Goal: Task Accomplishment & Management: Manage account settings

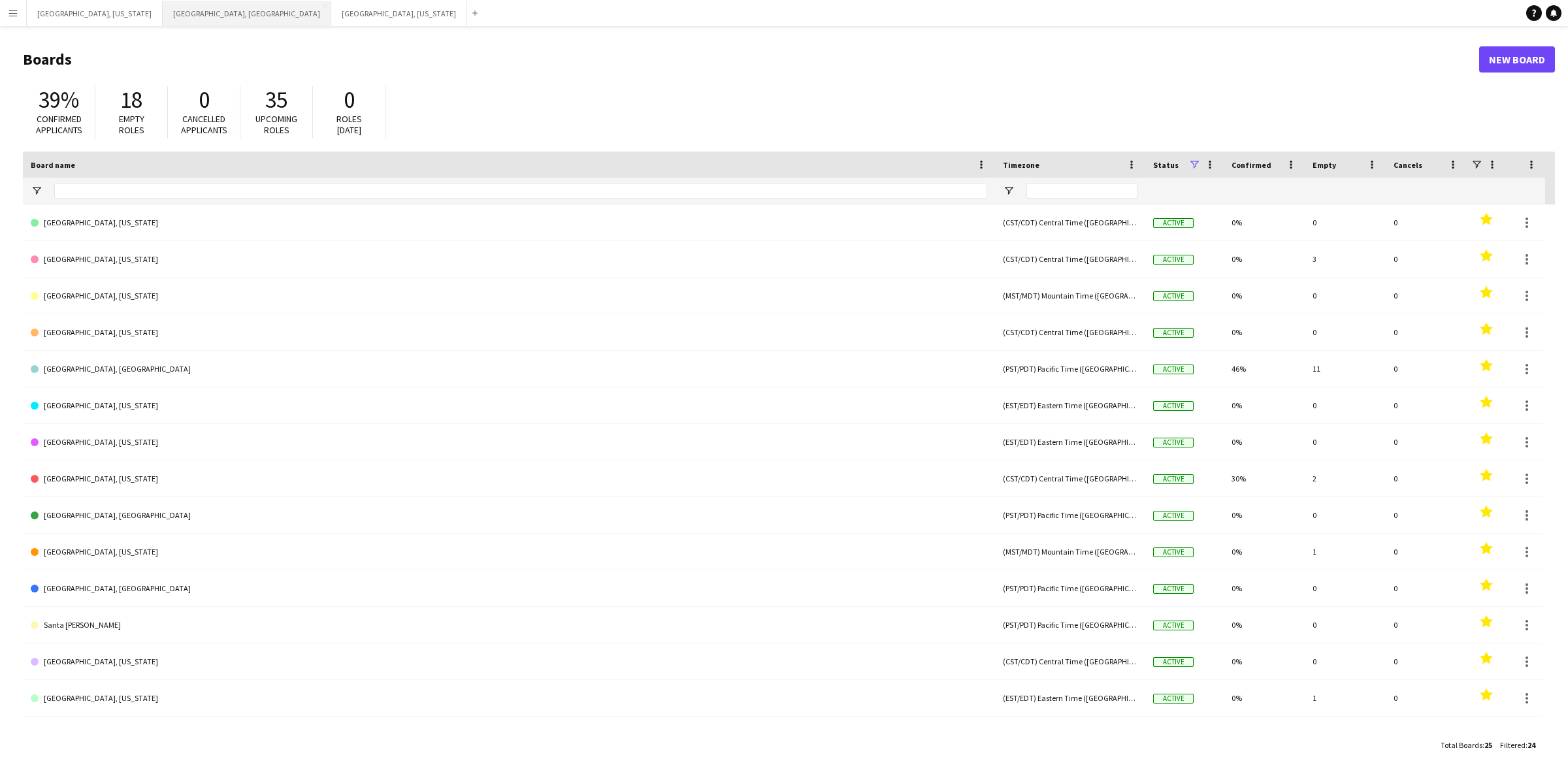
click at [163, 13] on button "Los Angeles, CA Close" at bounding box center [247, 14] width 169 height 26
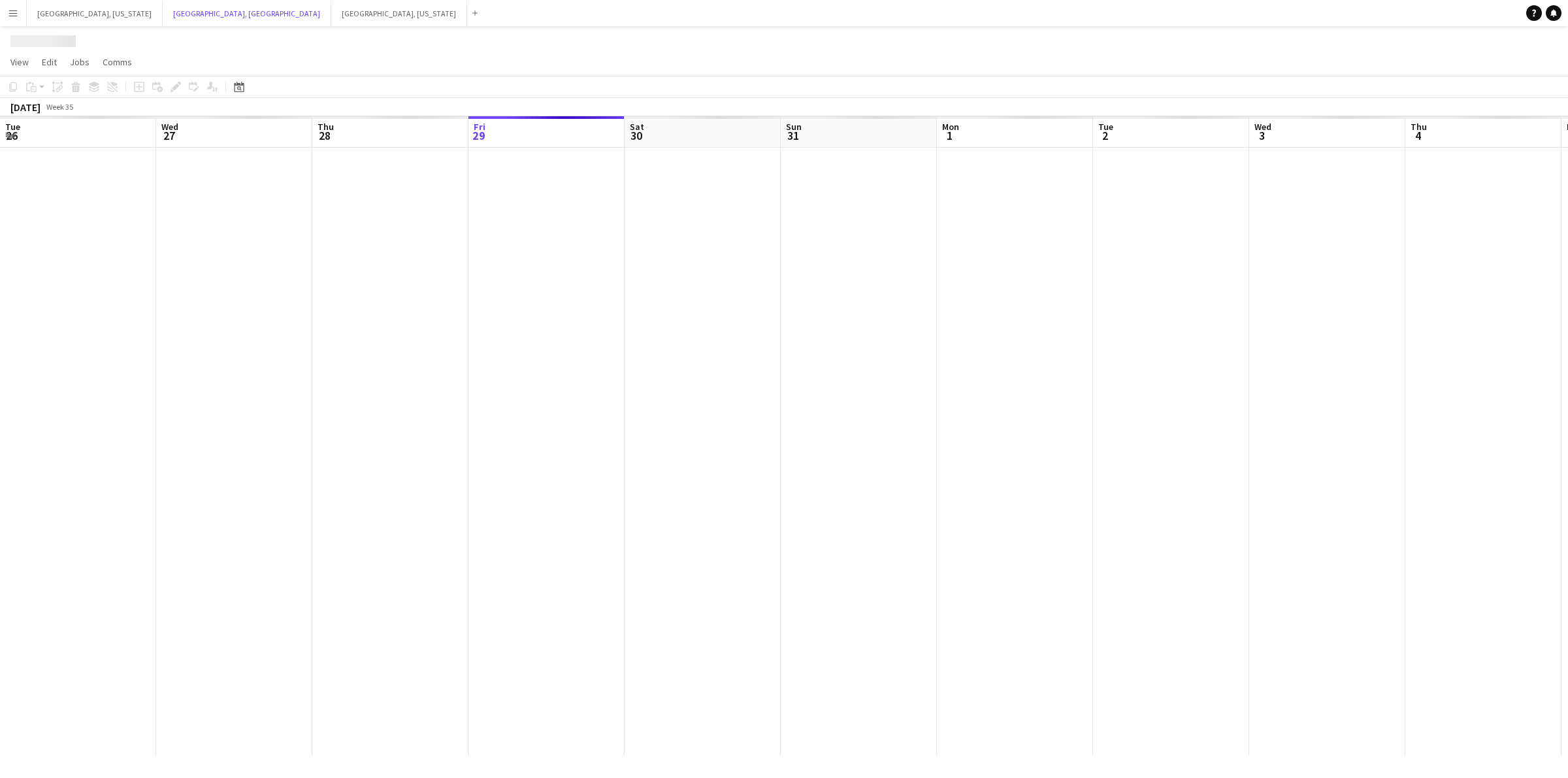
scroll to position [0, 312]
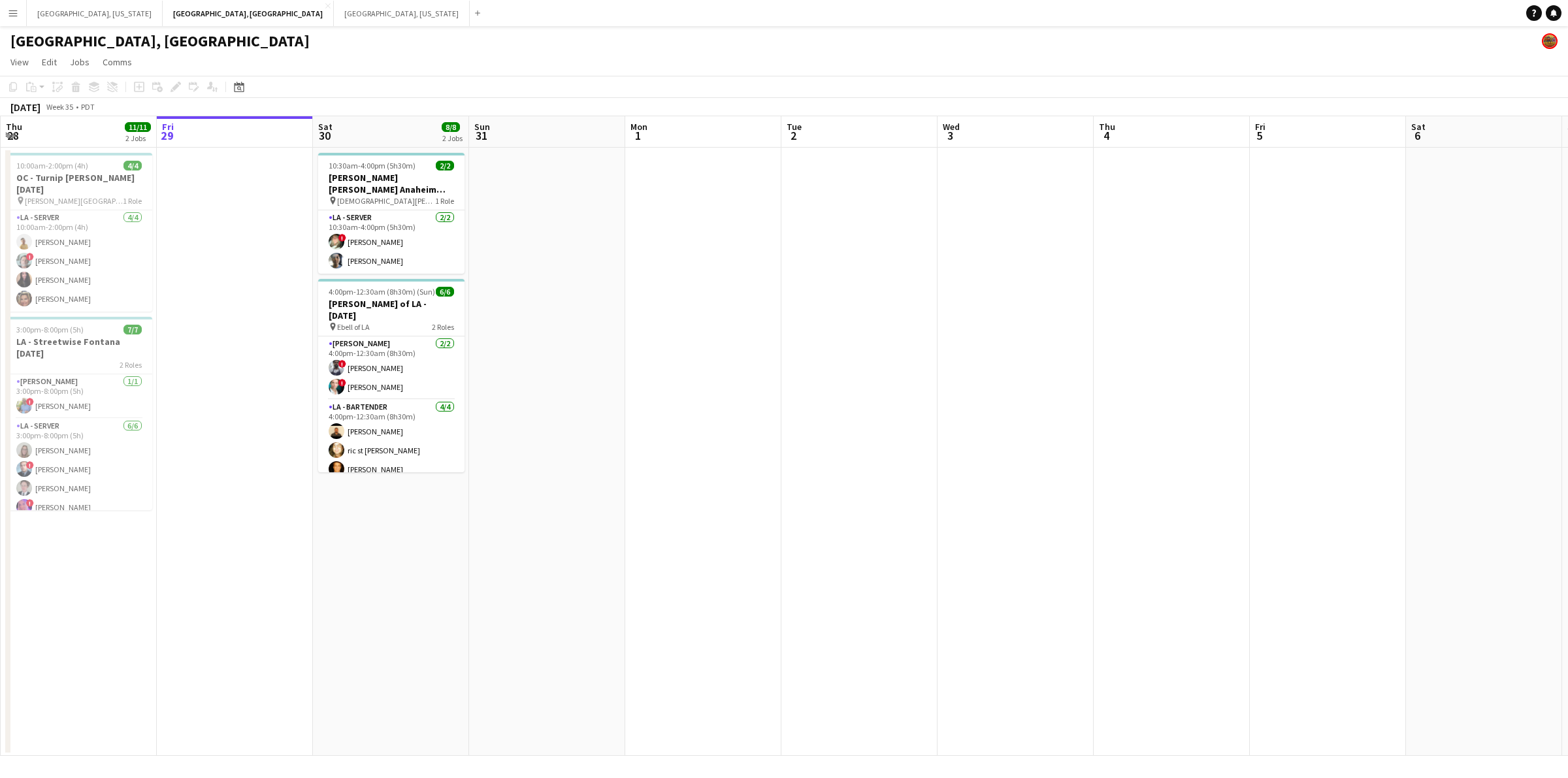
click at [4, 22] on button "Menu" at bounding box center [13, 13] width 26 height 26
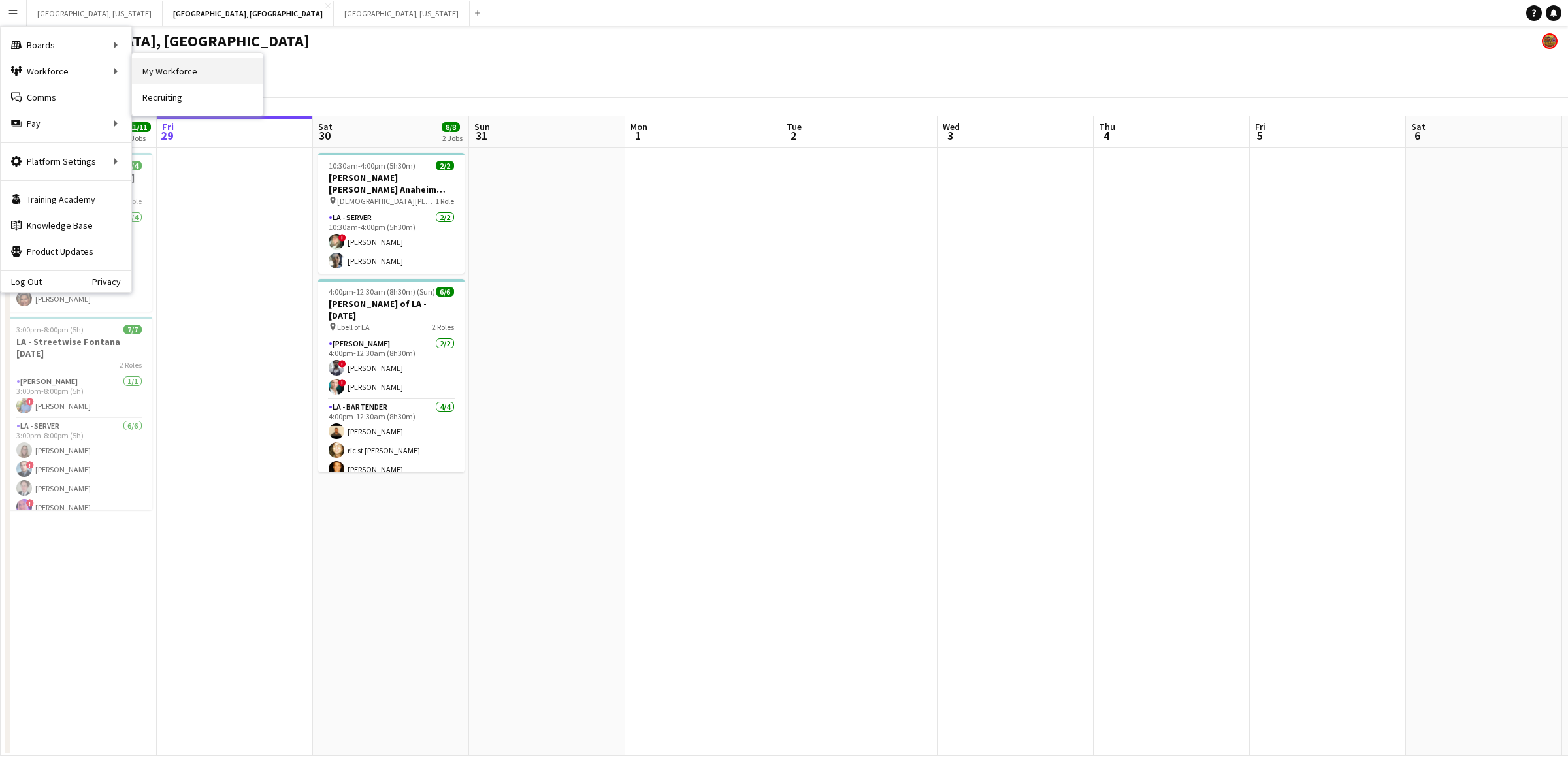
click at [195, 69] on link "My Workforce" at bounding box center [197, 71] width 131 height 26
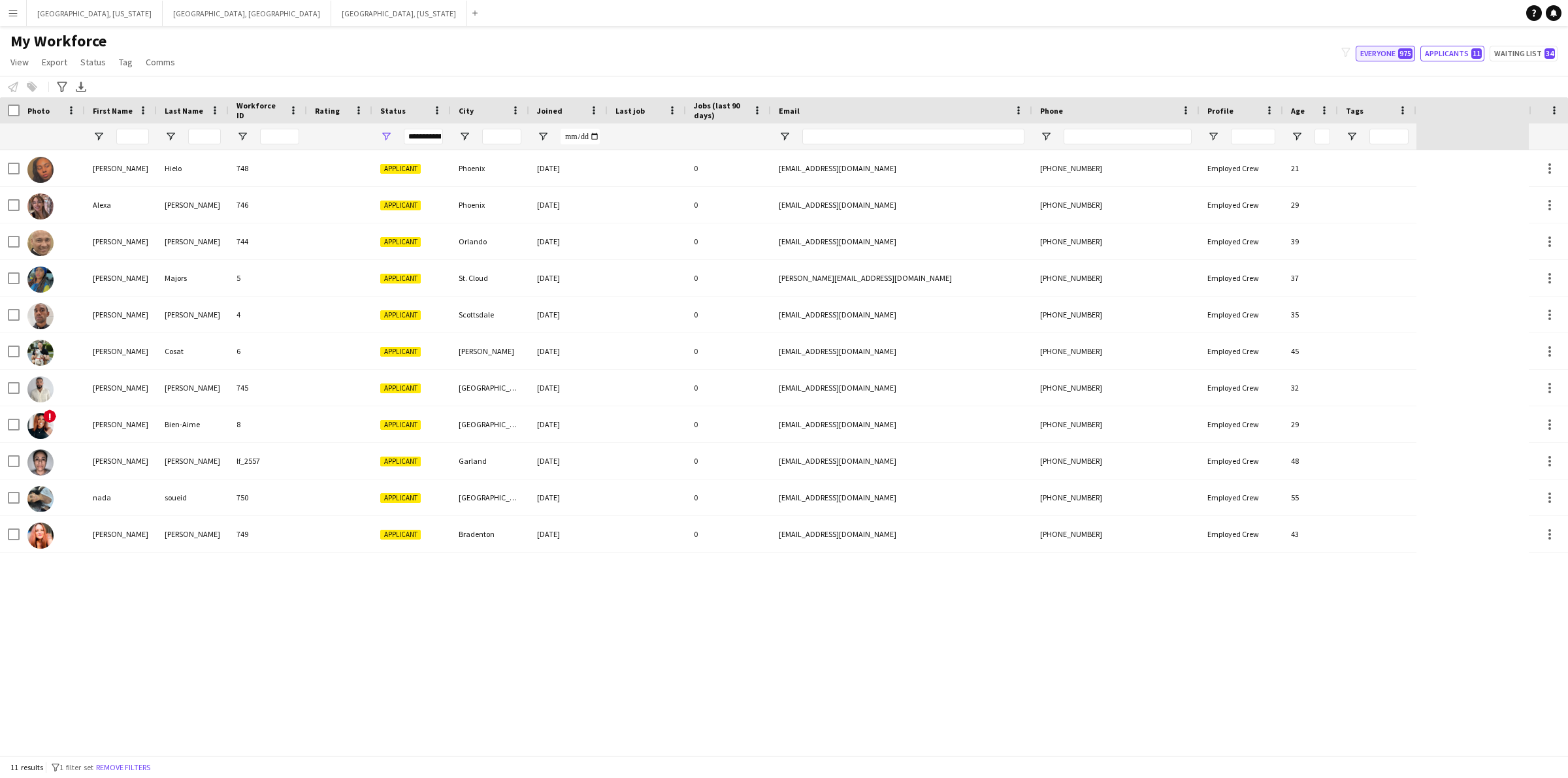
click at [1373, 55] on button "Everyone 975" at bounding box center [1384, 53] width 59 height 16
type input "**********"
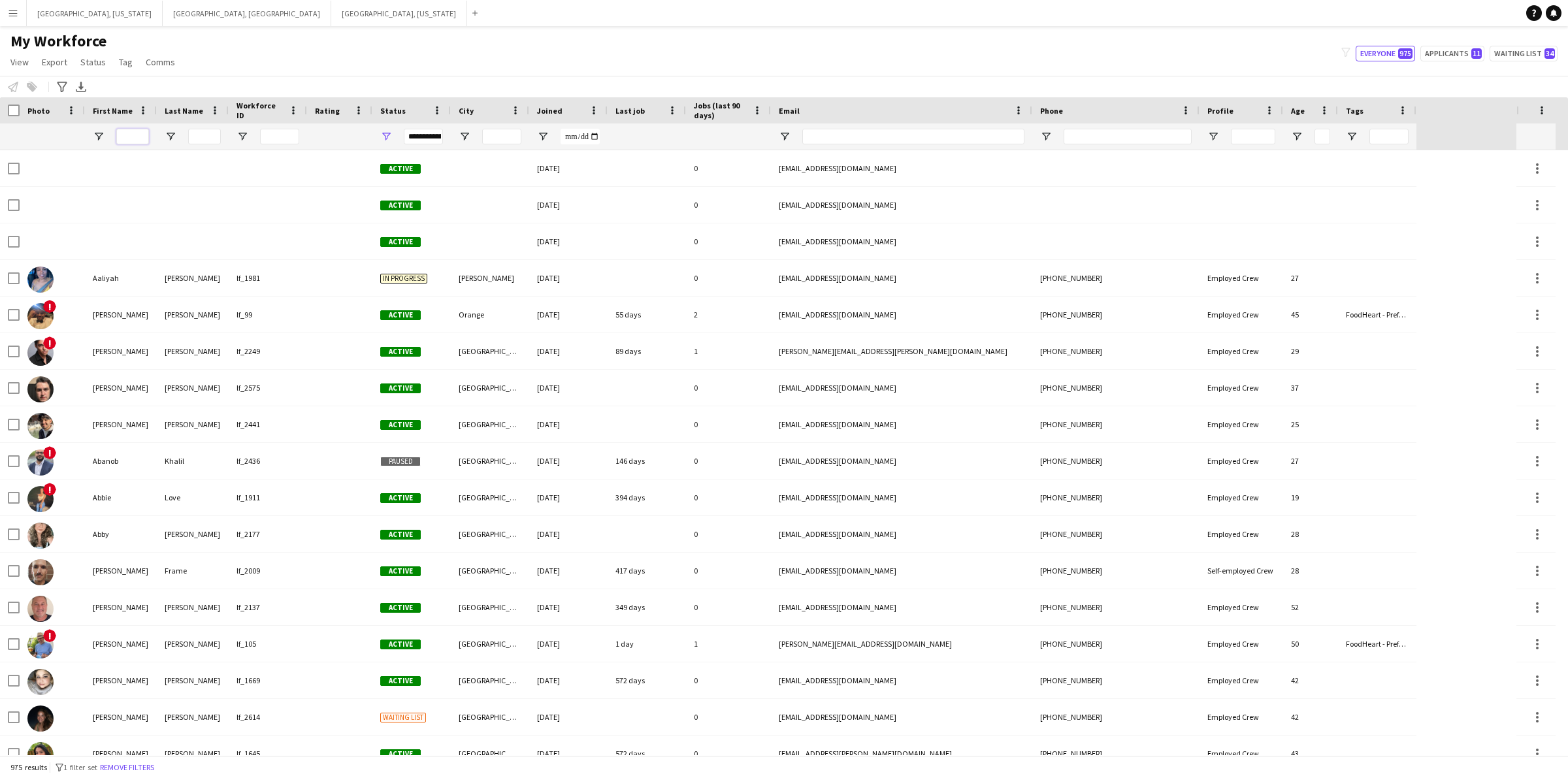
click at [126, 134] on input "First Name Filter Input" at bounding box center [133, 136] width 33 height 16
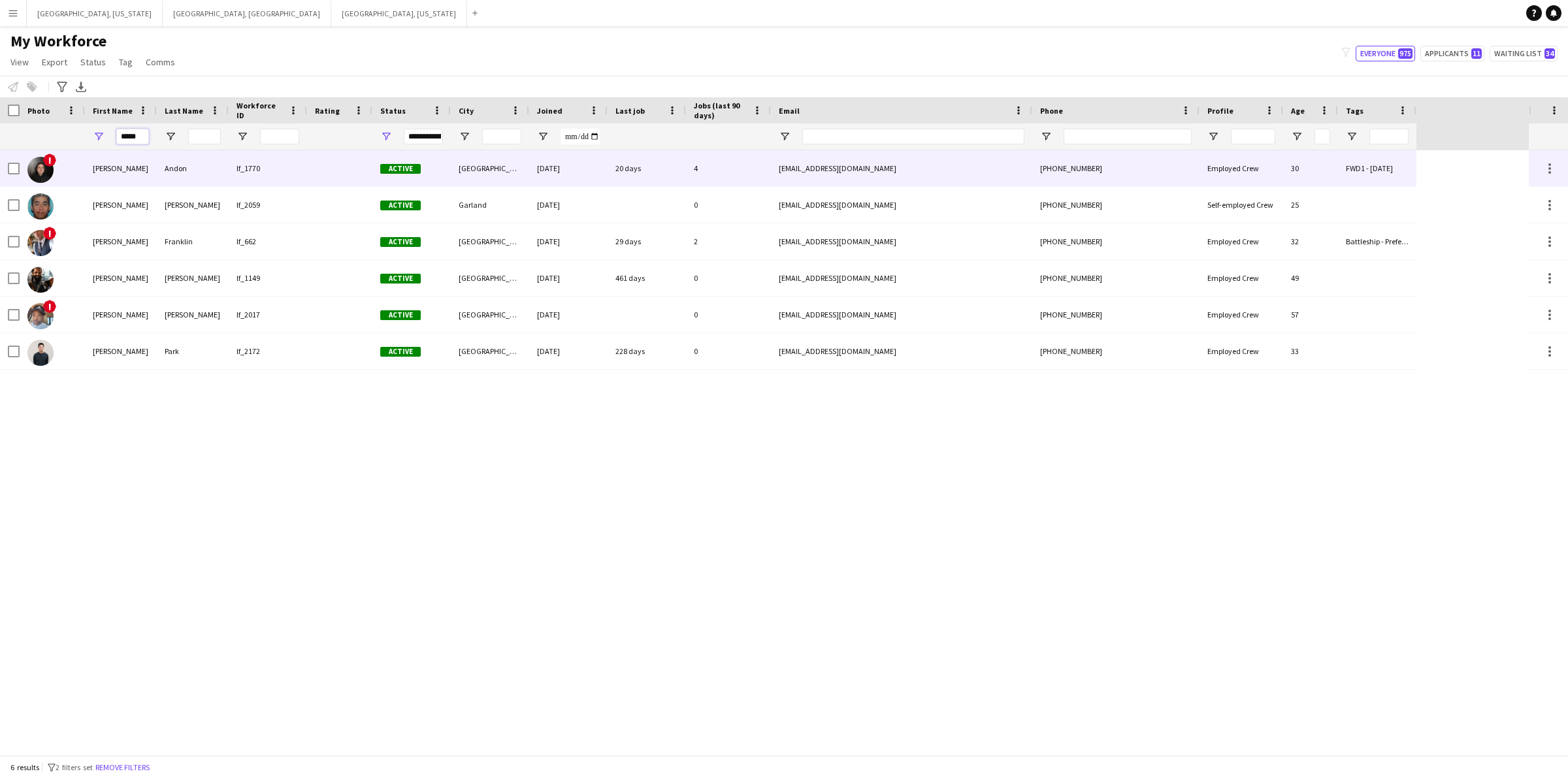
type input "*****"
click at [181, 174] on div "Andon" at bounding box center [192, 168] width 72 height 36
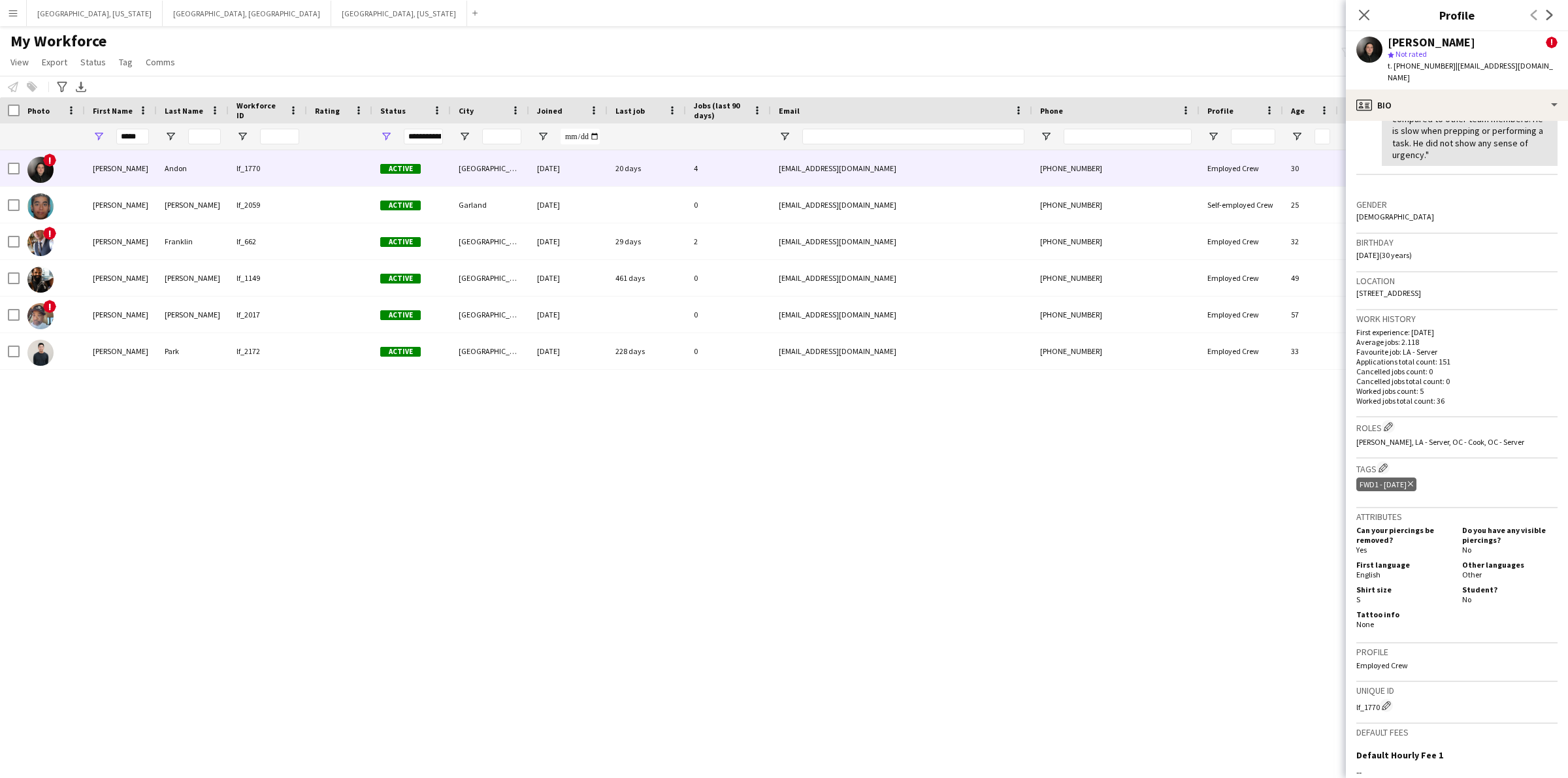
scroll to position [538, 0]
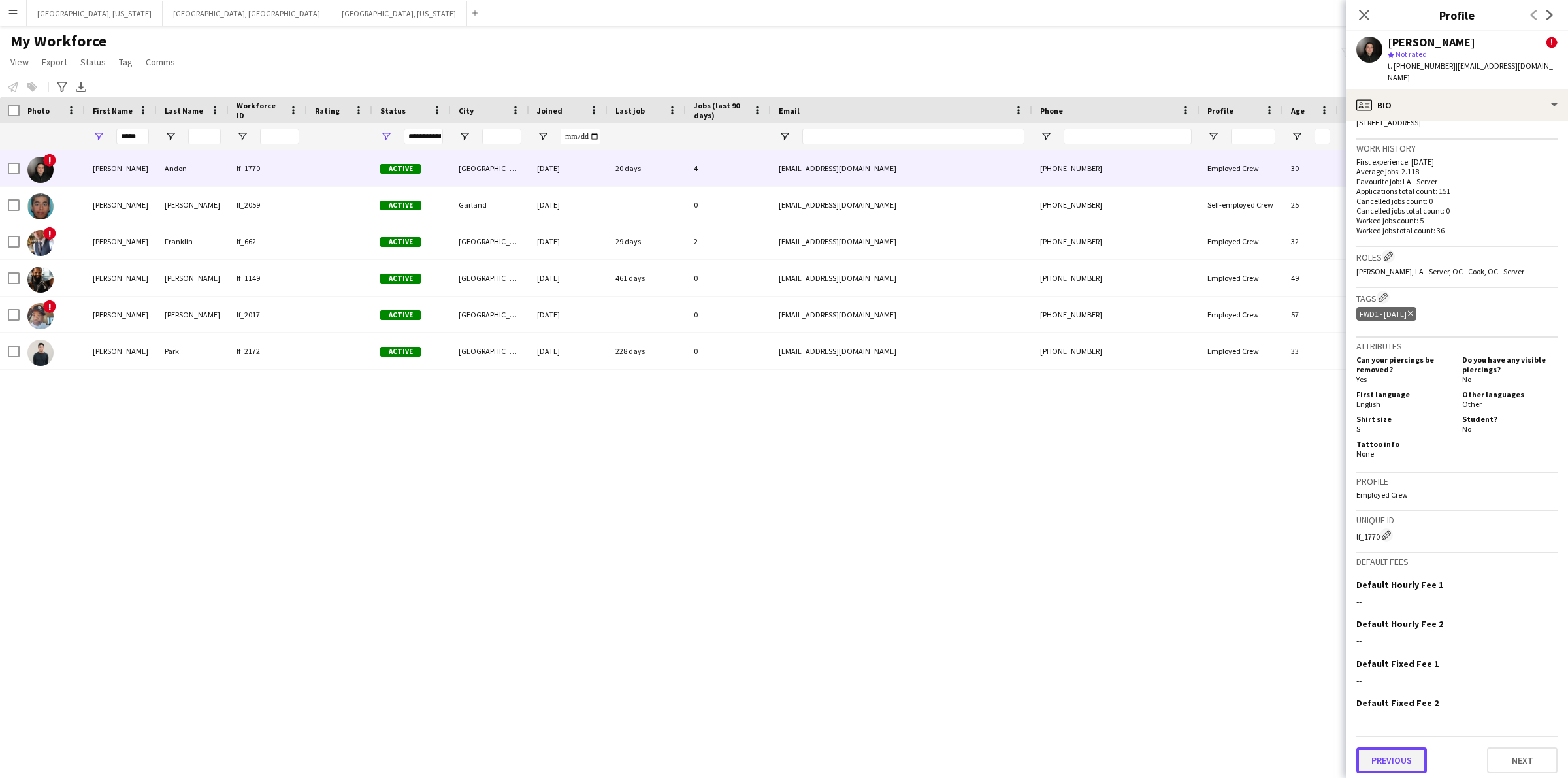
click at [1396, 747] on button "Previous" at bounding box center [1391, 760] width 71 height 26
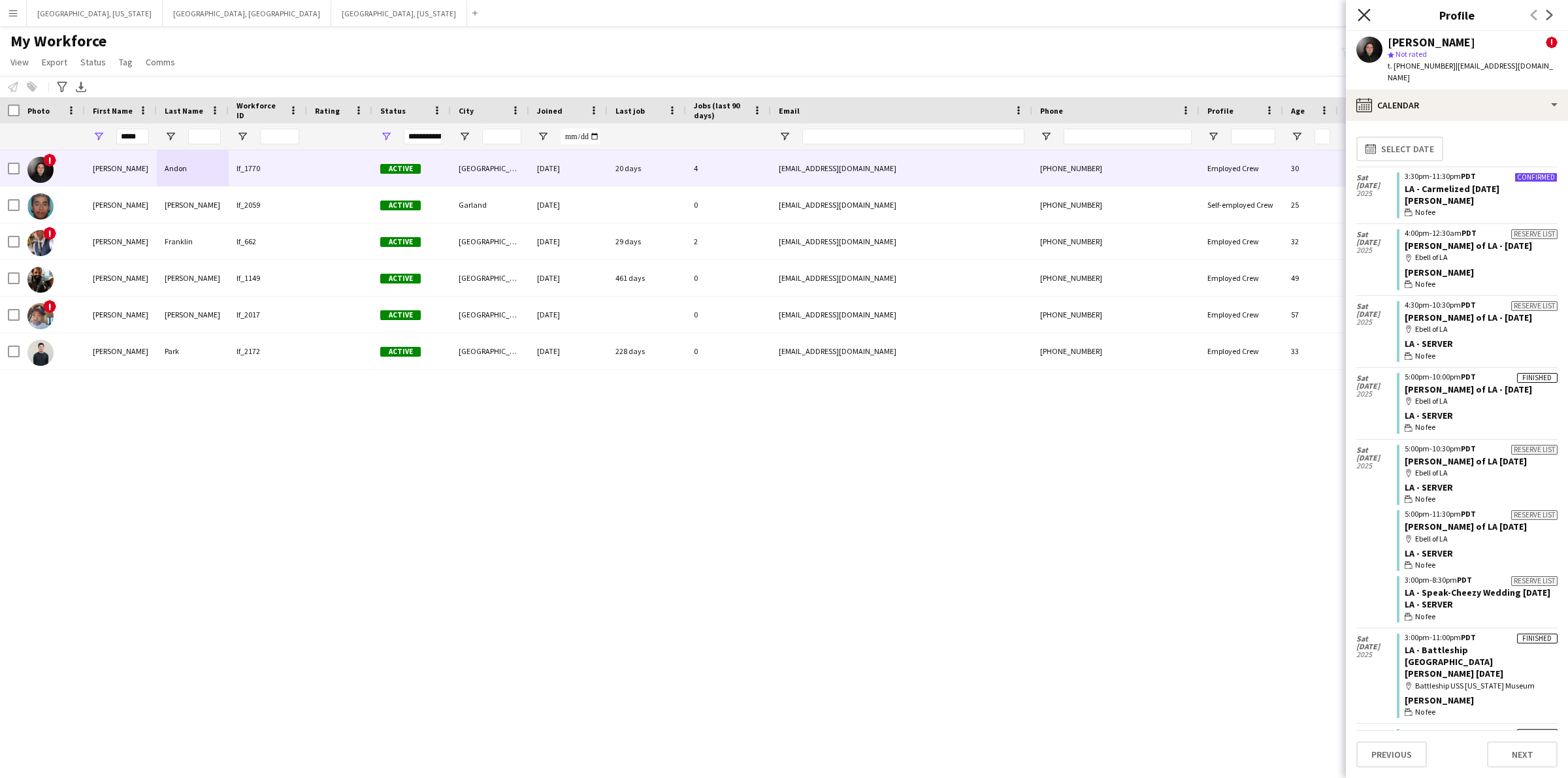
click at [1366, 17] on icon at bounding box center [1364, 15] width 12 height 12
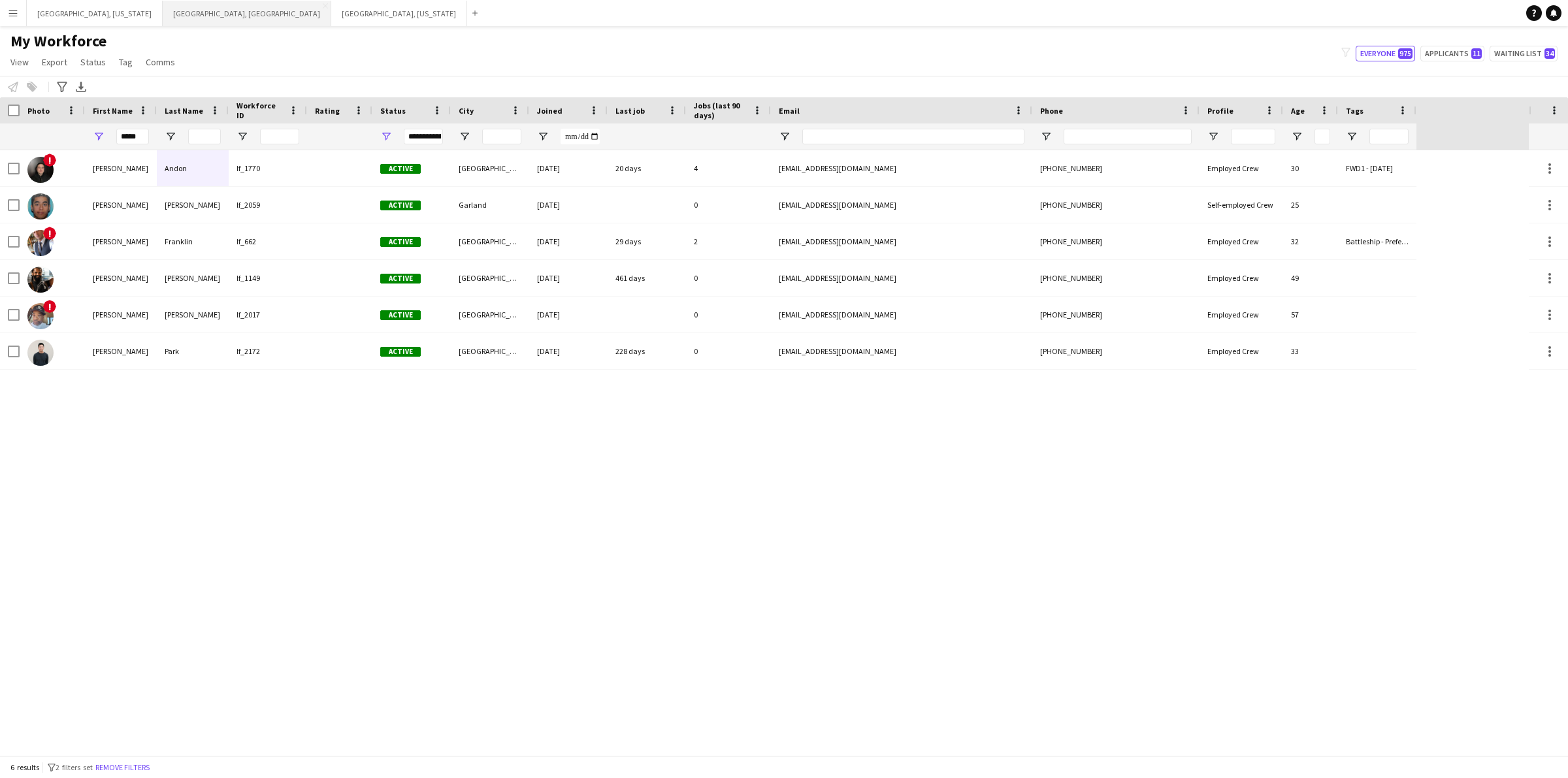
click at [163, 12] on button "Los Angeles, CA Close" at bounding box center [247, 14] width 169 height 26
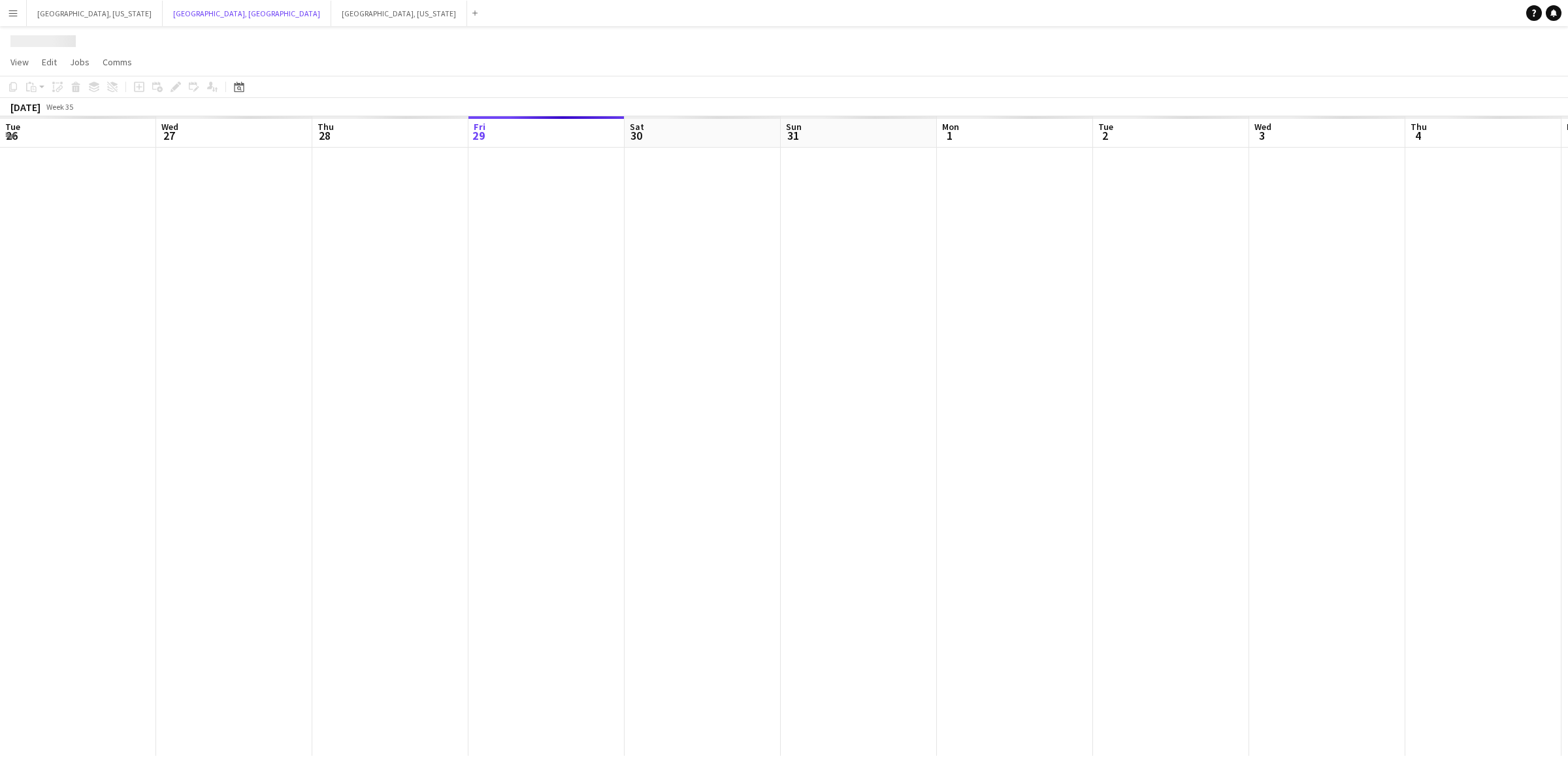
scroll to position [0, 312]
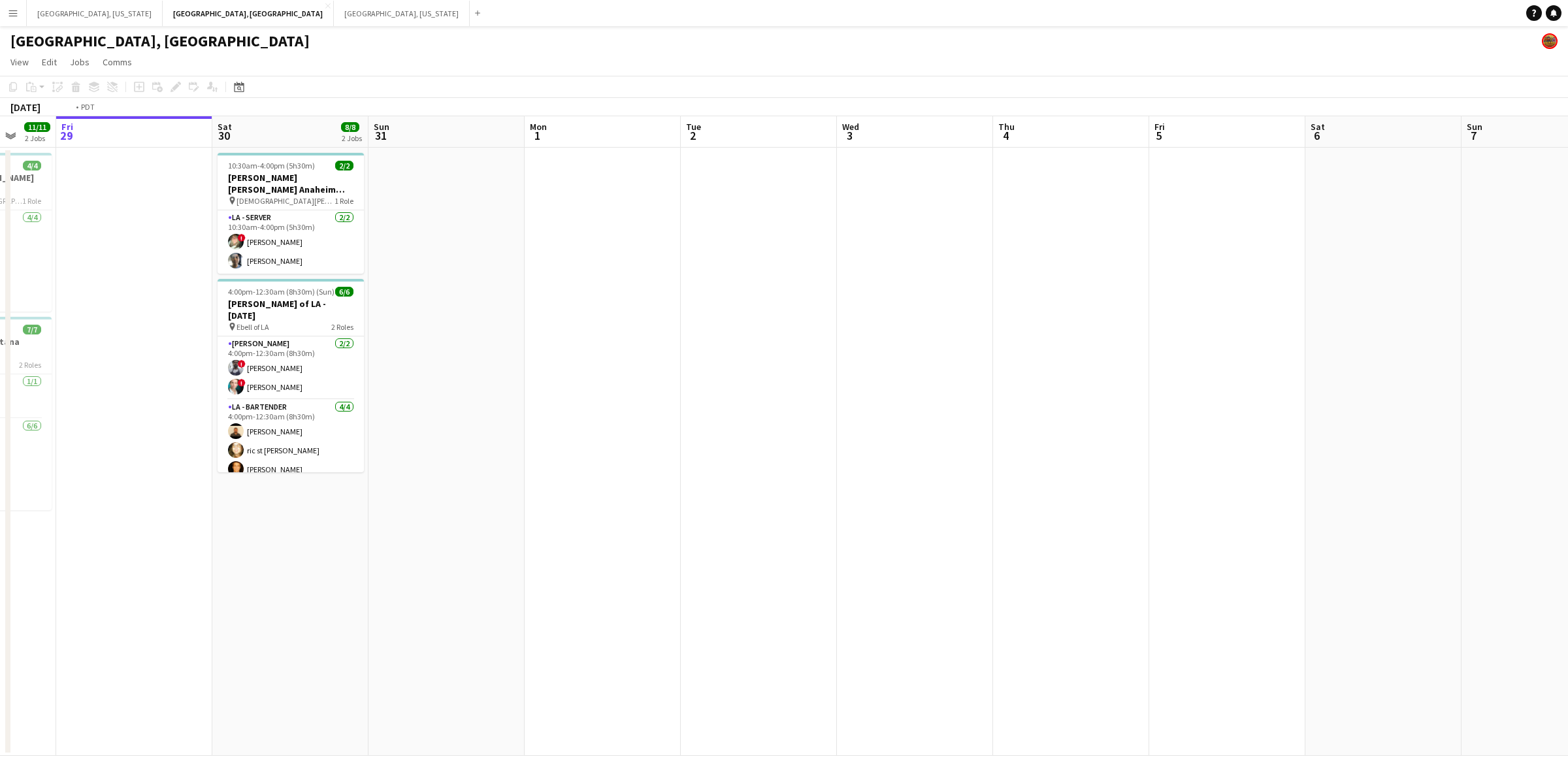
drag, startPoint x: 1220, startPoint y: 326, endPoint x: 397, endPoint y: 414, distance: 827.7
click at [420, 410] on app-calendar-viewport "Tue 26 Wed 27 Thu 28 11/11 2 Jobs Fri 29 Sat 30 8/8 2 Jobs Sun 31 Mon 1 Tue 2 W…" at bounding box center [784, 436] width 1568 height 639
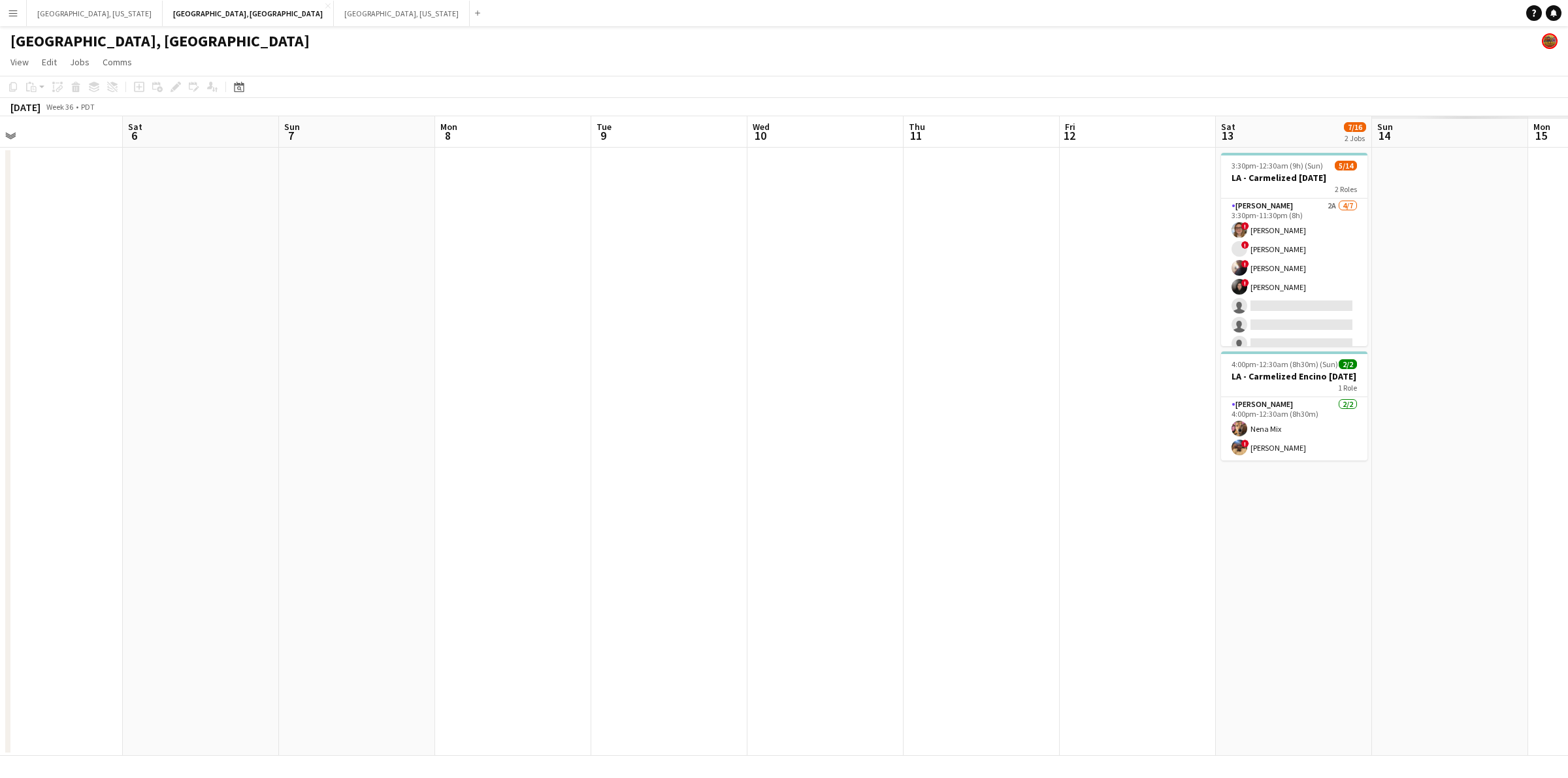
drag, startPoint x: 853, startPoint y: 338, endPoint x: 657, endPoint y: 366, distance: 198.0
click at [513, 371] on app-calendar-viewport "Tue 2 Wed 3 Thu 4 Fri 5 Sat 6 Sun 7 Mon 8 Tue 9 Wed 10 Thu 11 Fri 12 Sat 13 7/1…" at bounding box center [784, 436] width 1568 height 639
click at [752, 322] on app-calendar-viewport "Tue 2 Wed 3 Thu 4 Fri 5 Sat 6 Sun 7 Mon 8 Tue 9 Wed 10 Thu 11 Fri 12 Sat 13 7/1…" at bounding box center [784, 436] width 1568 height 639
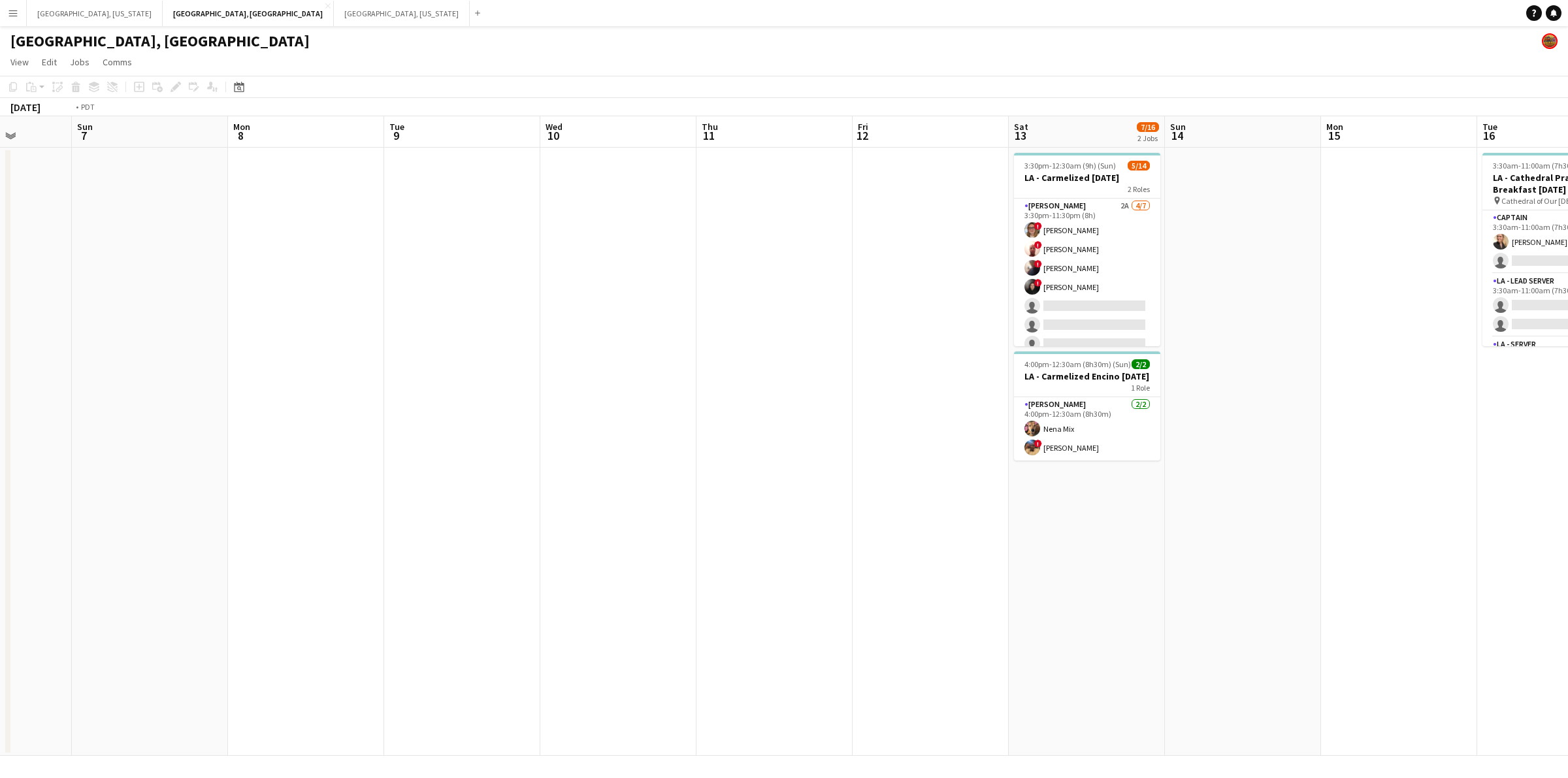
drag, startPoint x: 868, startPoint y: 302, endPoint x: 582, endPoint y: 339, distance: 288.4
click at [582, 339] on app-calendar-viewport "Thu 4 Fri 5 Sat 6 Sun 7 Mon 8 Tue 9 Wed 10 Thu 11 Fri 12 Sat 13 7/16 2 Jobs Sun…" at bounding box center [784, 436] width 1568 height 639
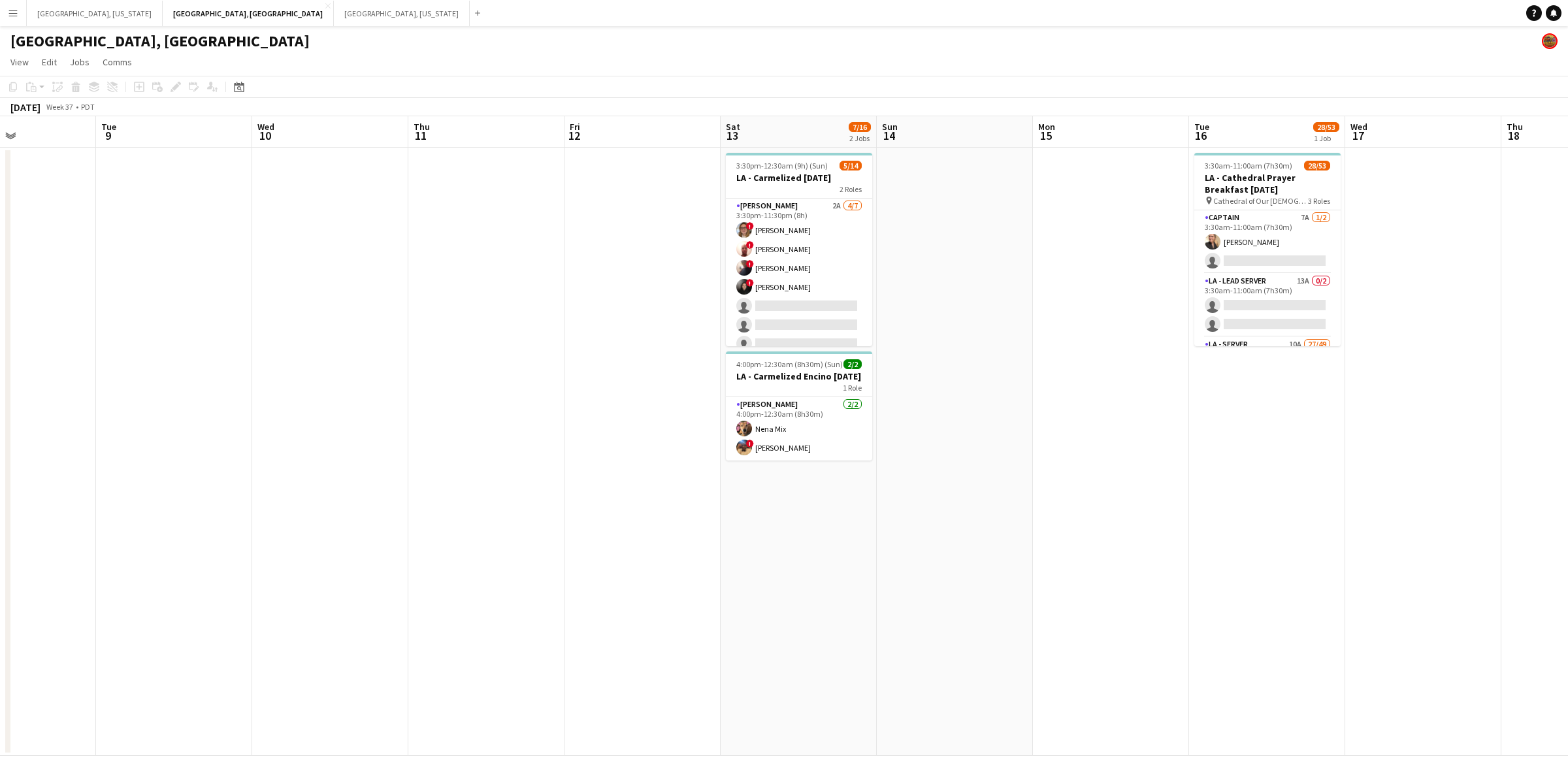
scroll to position [0, 498]
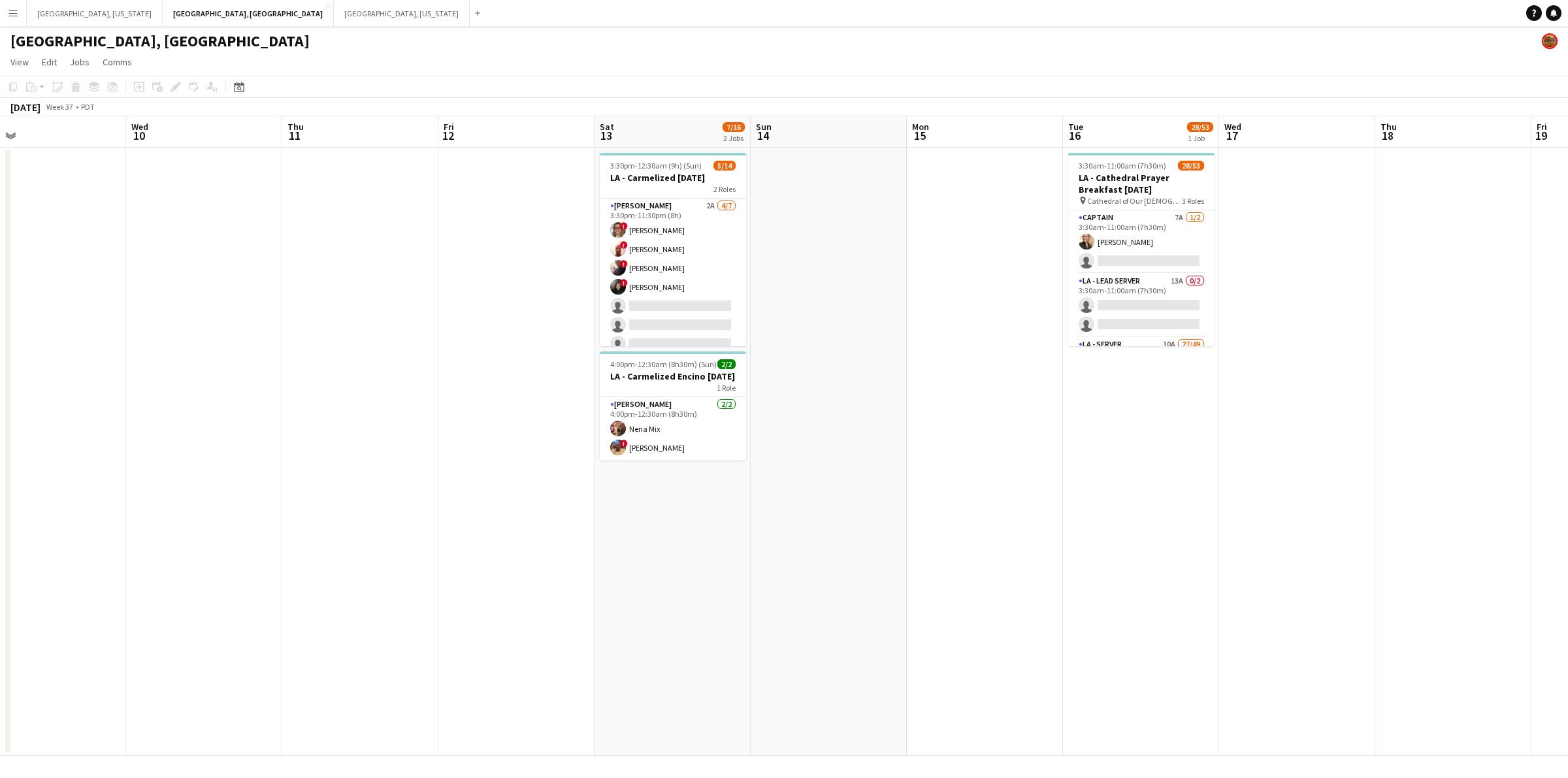
drag, startPoint x: 1147, startPoint y: 296, endPoint x: 863, endPoint y: 339, distance: 287.2
click at [863, 339] on app-calendar-viewport "Sat 6 Sun 7 Mon 8 Tue 9 Wed 10 Thu 11 Fri 12 Sat 13 7/16 2 Jobs Sun 14 Mon 15 T…" at bounding box center [784, 436] width 1568 height 639
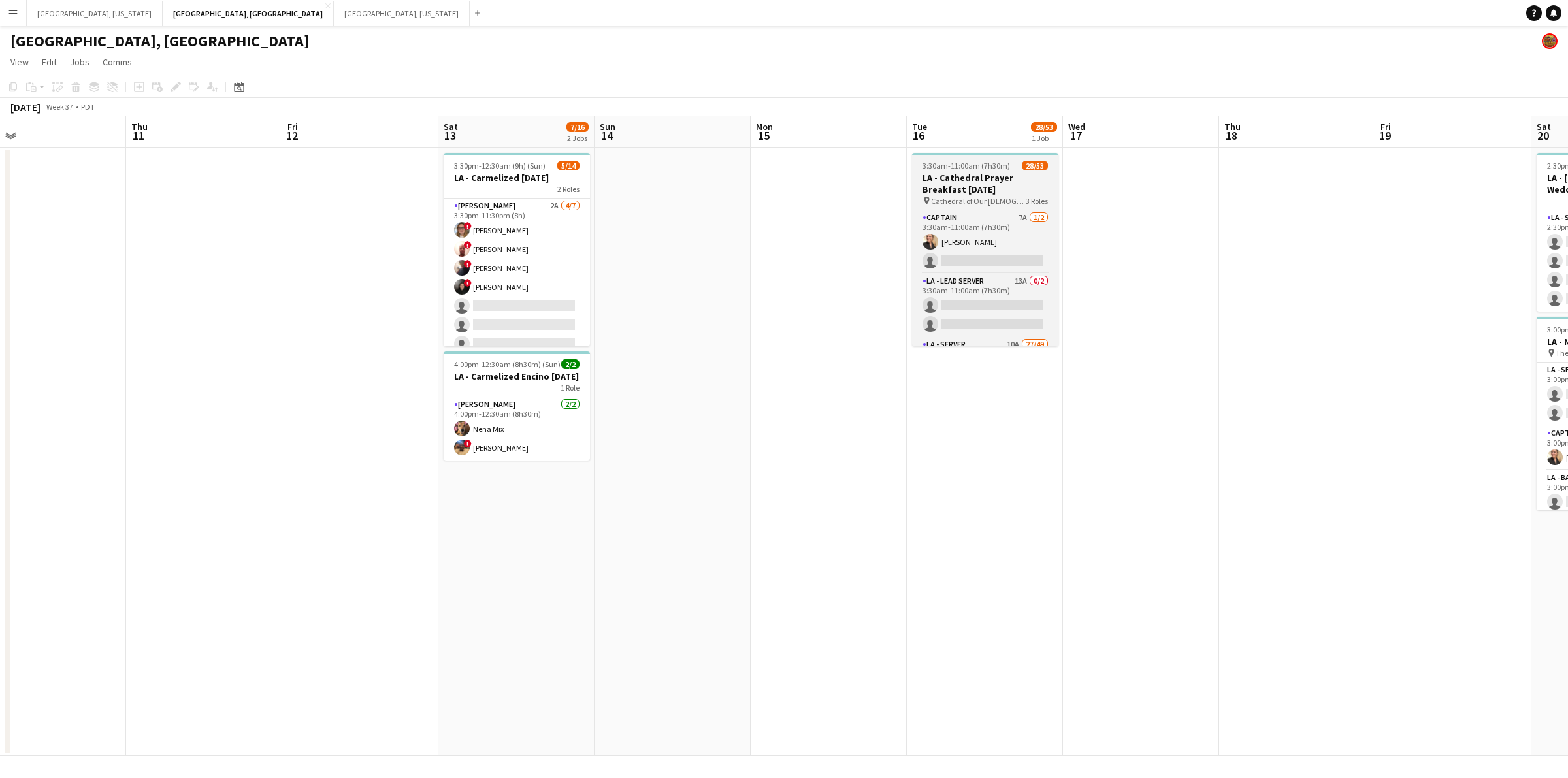
click at [988, 174] on h3 "LA - Cathedral Prayer Breakfast 9.16.25" at bounding box center [985, 183] width 146 height 23
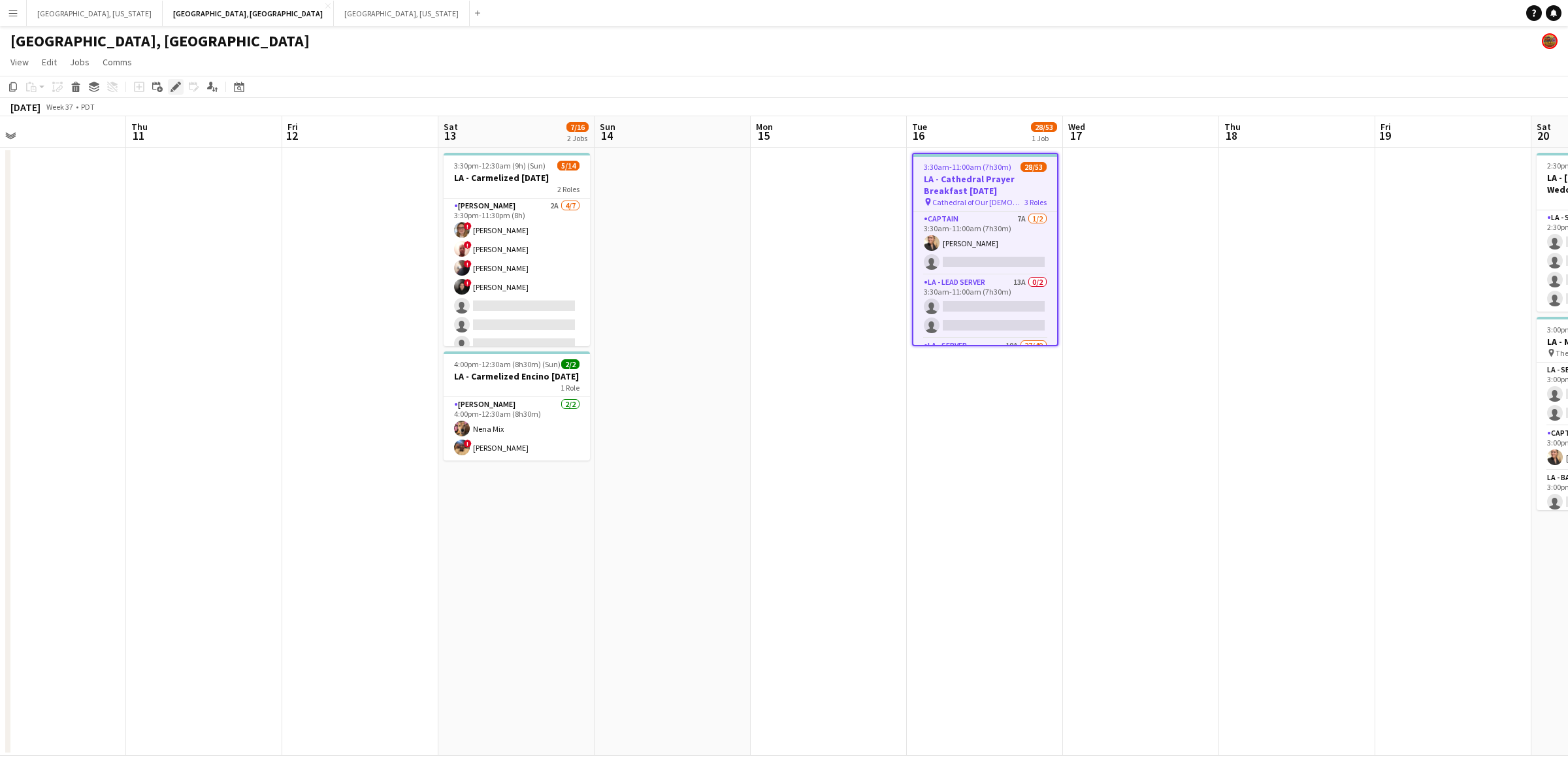
click at [171, 89] on icon "Edit" at bounding box center [176, 87] width 10 height 10
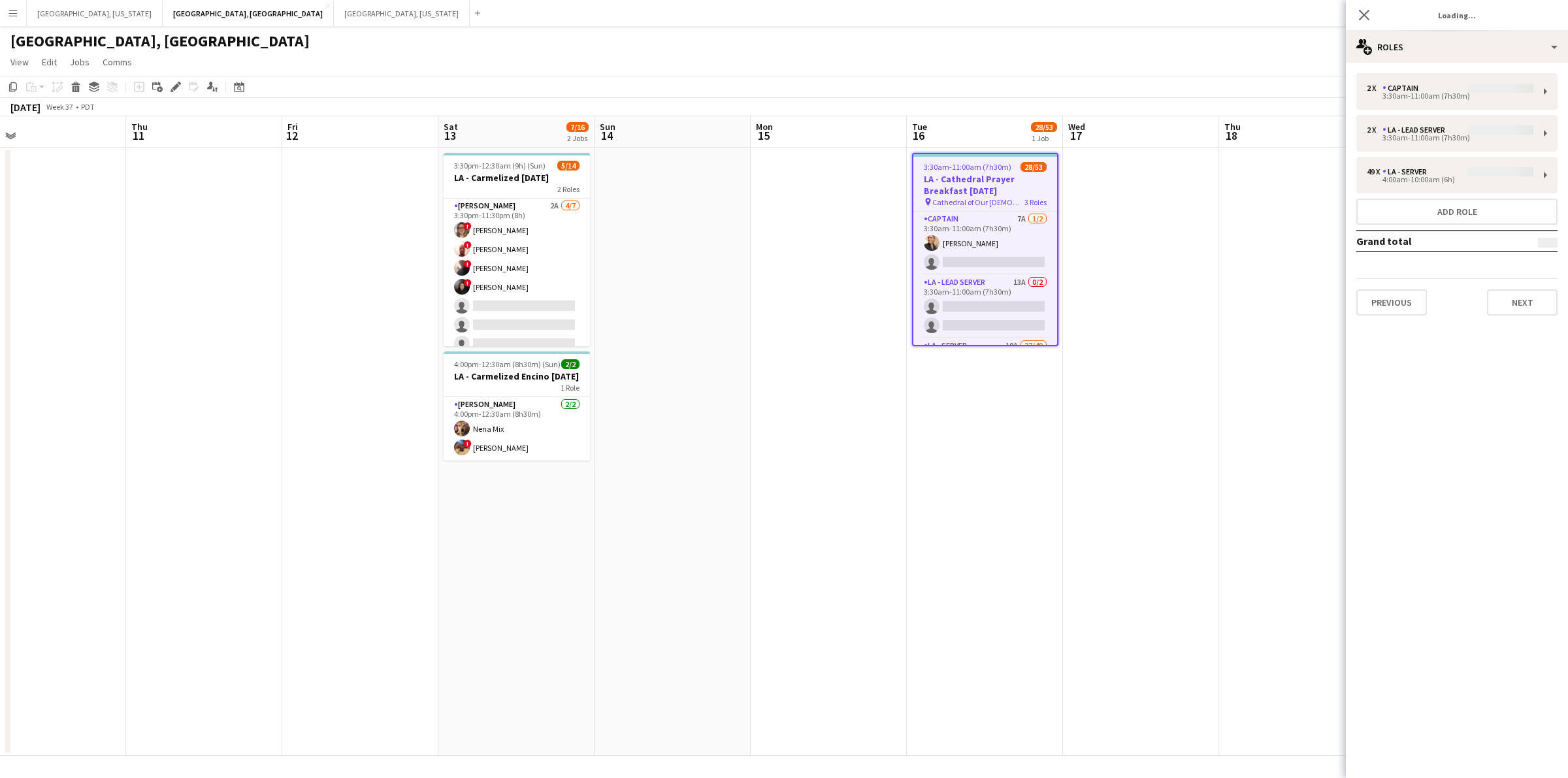
type input "**********"
click at [1537, 293] on button "Next" at bounding box center [1522, 302] width 71 height 26
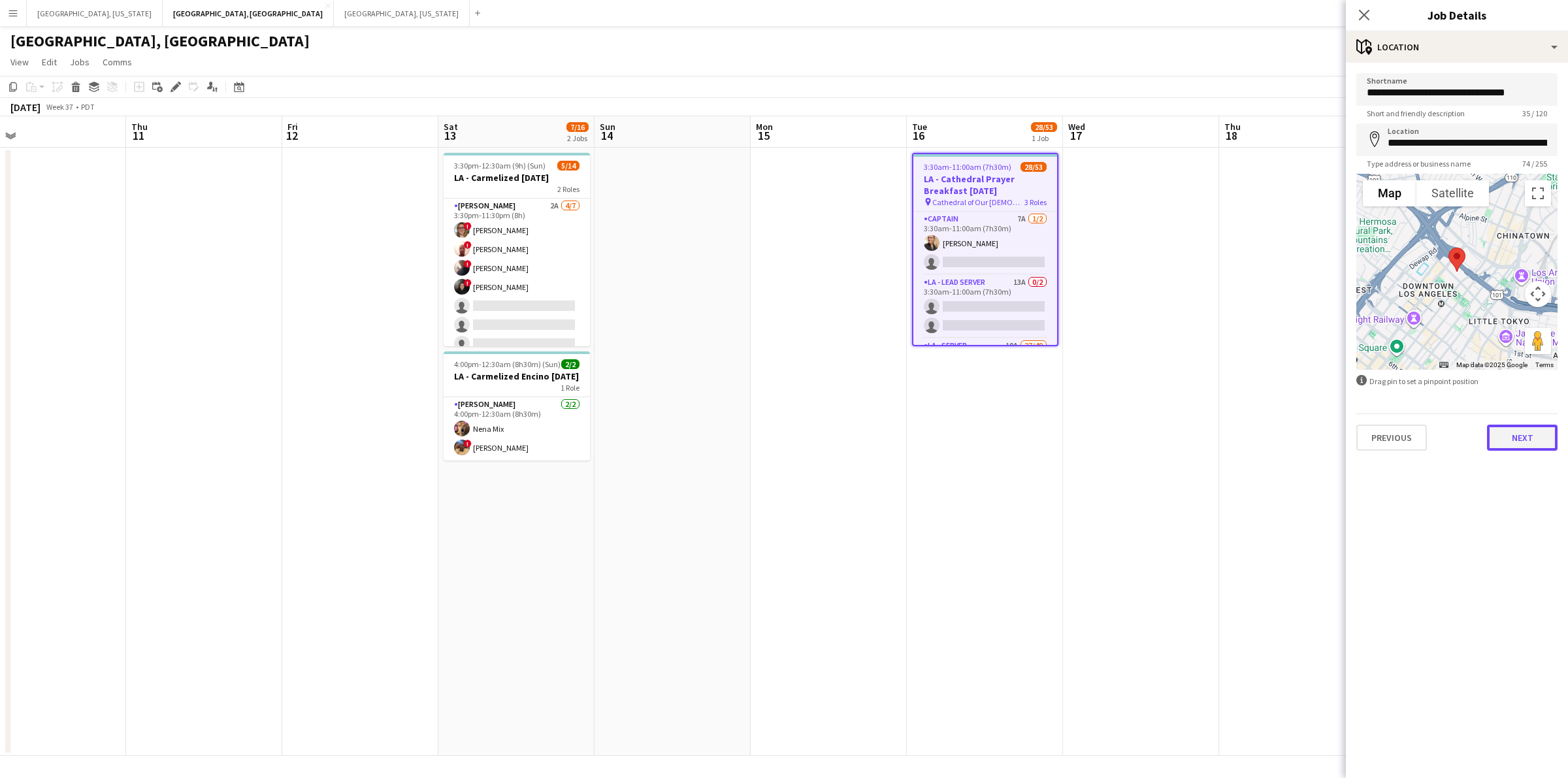
click at [1533, 433] on button "Next" at bounding box center [1522, 438] width 71 height 26
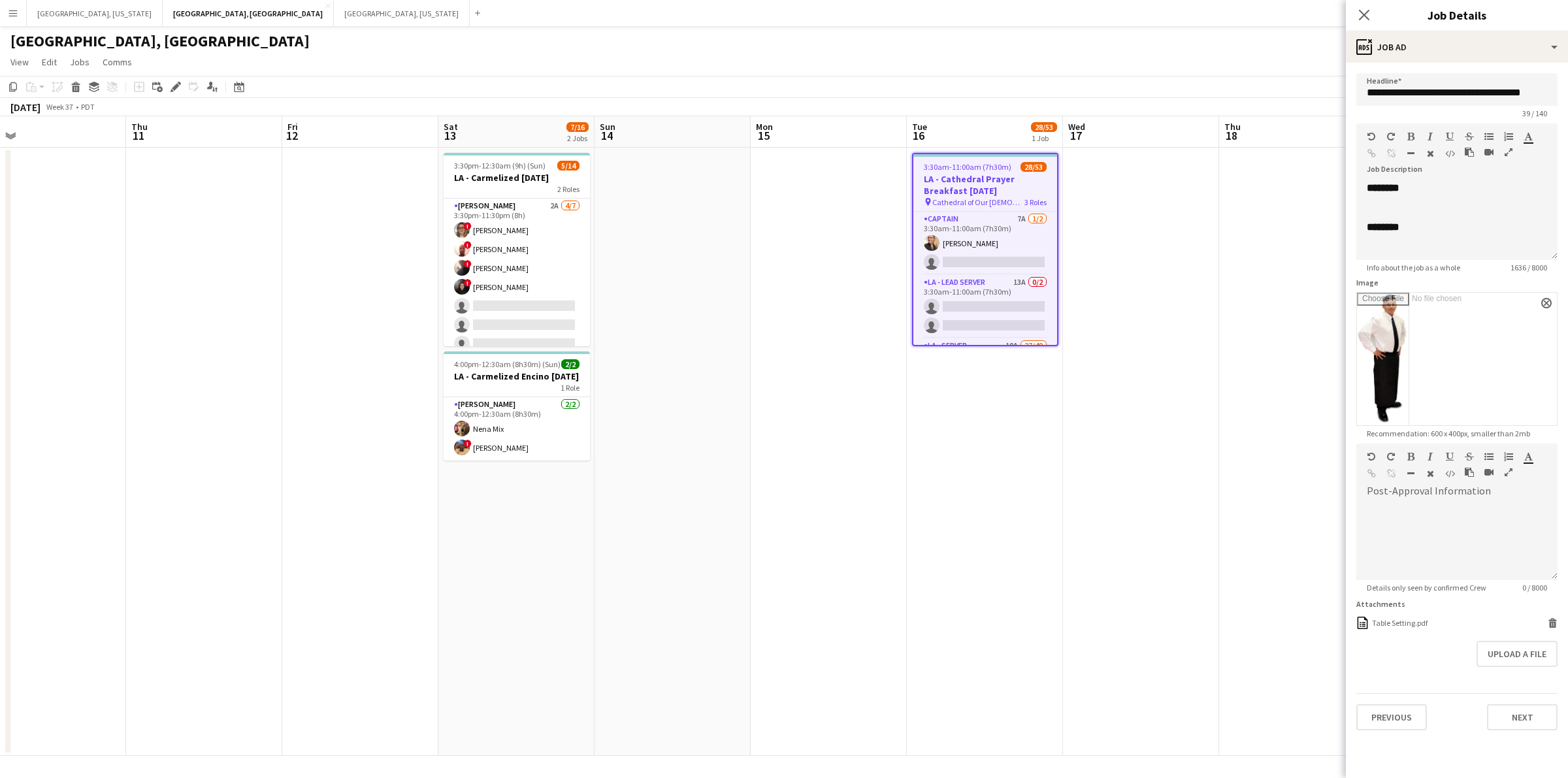
click at [1386, 347] on input "Image" at bounding box center [1457, 359] width 200 height 133
click at [1350, 15] on div "Close pop-in" at bounding box center [1364, 15] width 36 height 30
click at [1364, 13] on icon "Close pop-in" at bounding box center [1364, 15] width 10 height 10
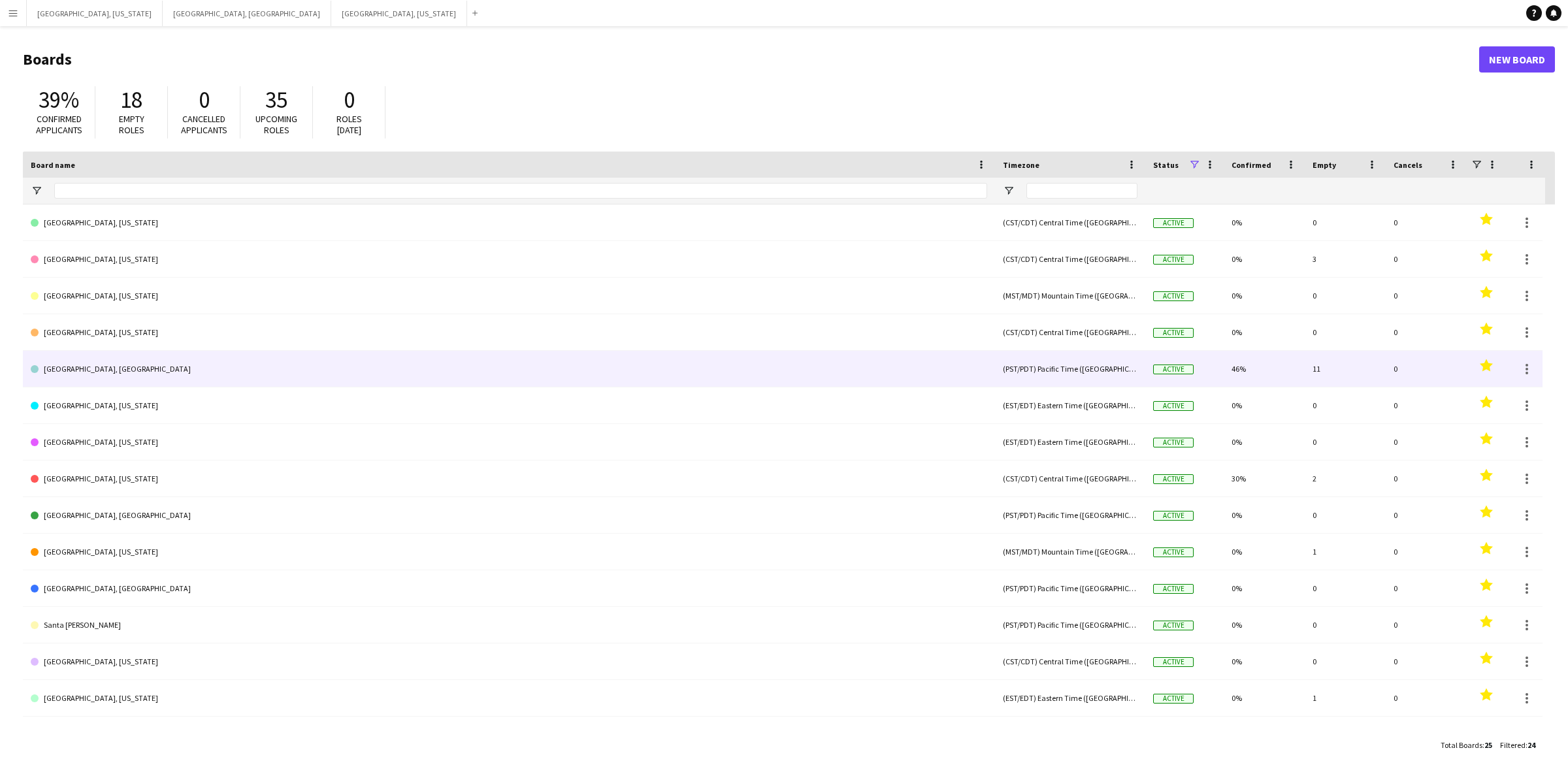
click at [112, 369] on link "[GEOGRAPHIC_DATA], [GEOGRAPHIC_DATA]" at bounding box center [509, 369] width 956 height 36
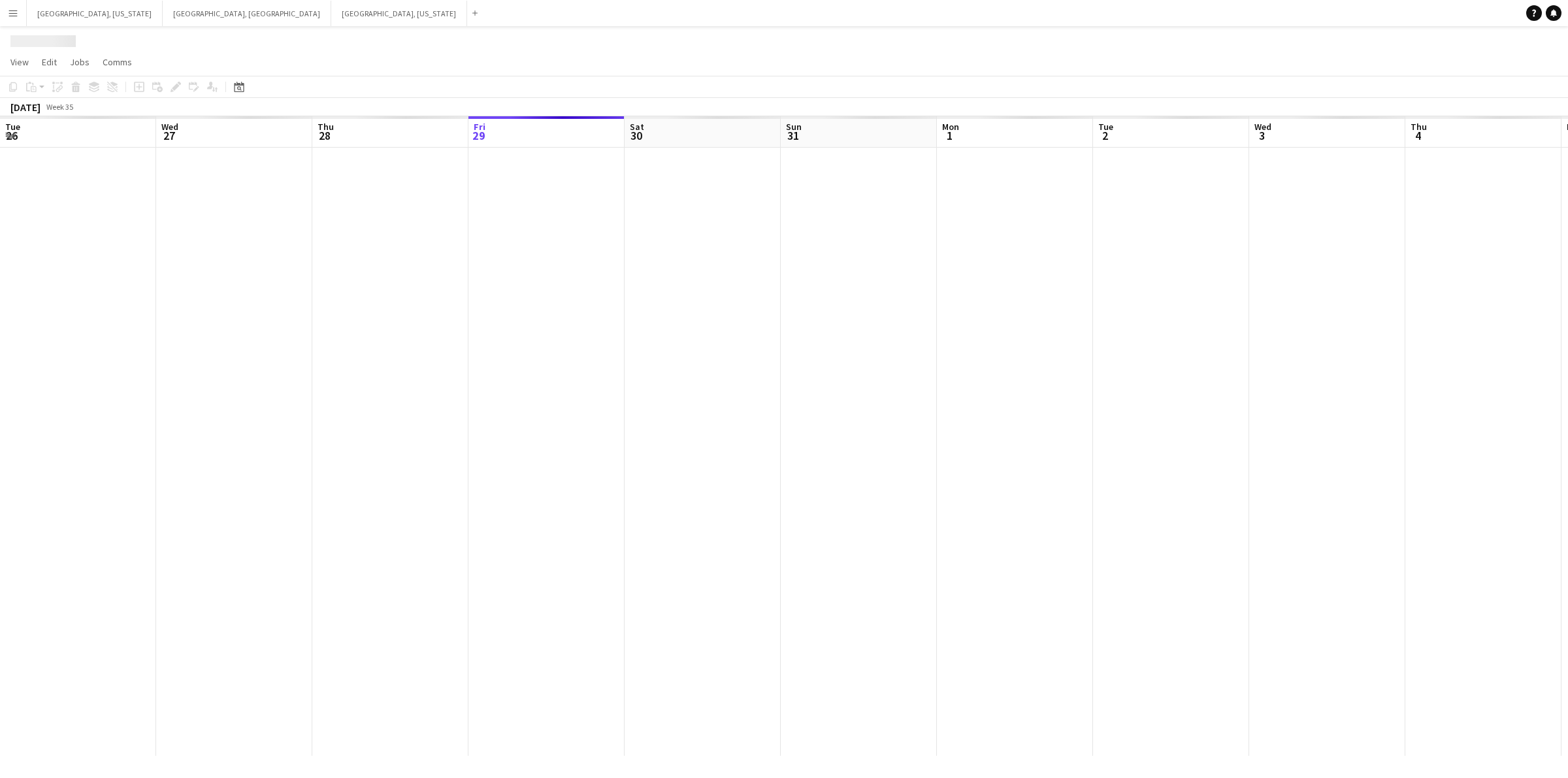
scroll to position [0, 312]
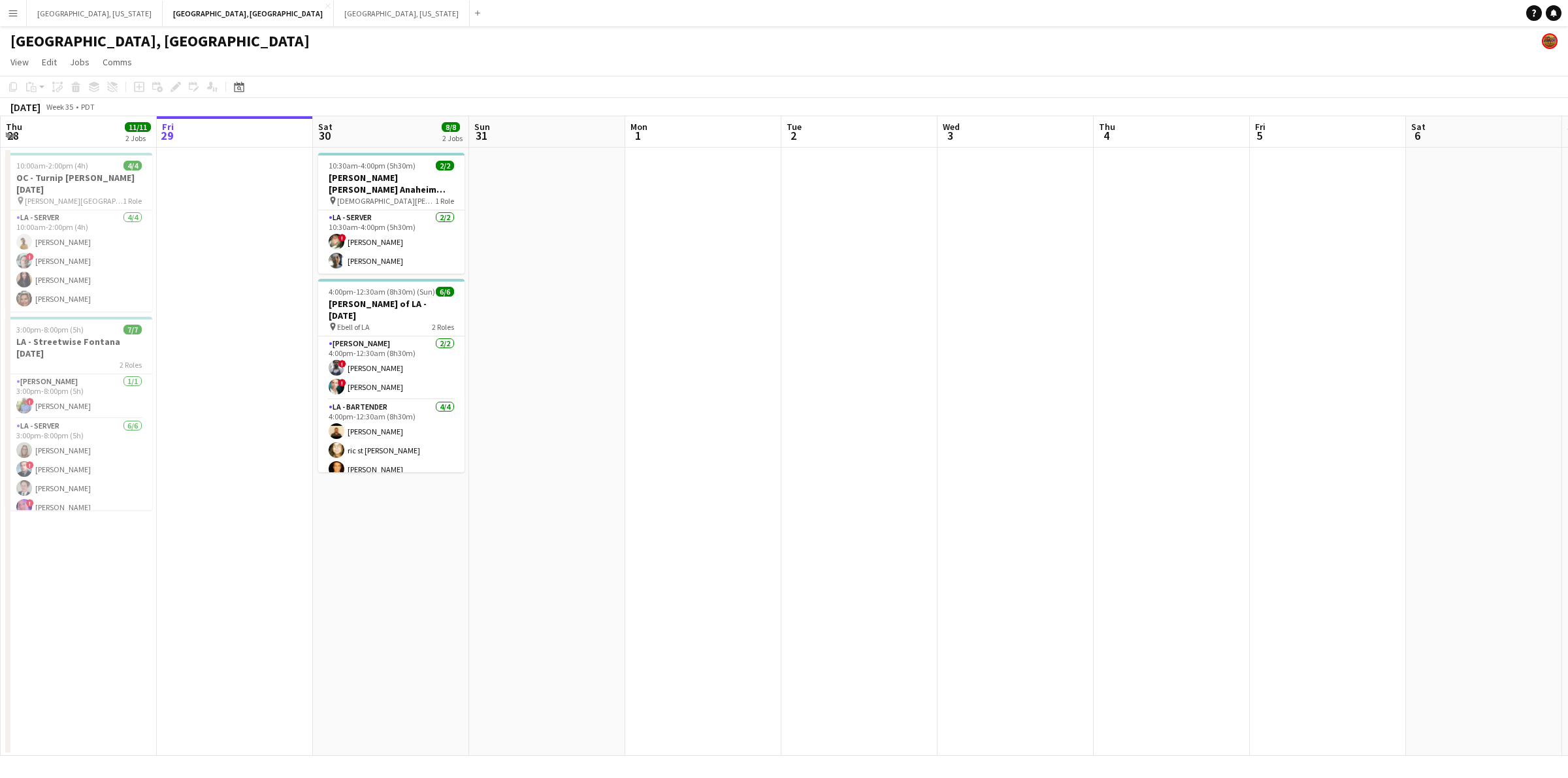
click at [9, 11] on app-icon "Menu" at bounding box center [13, 13] width 10 height 10
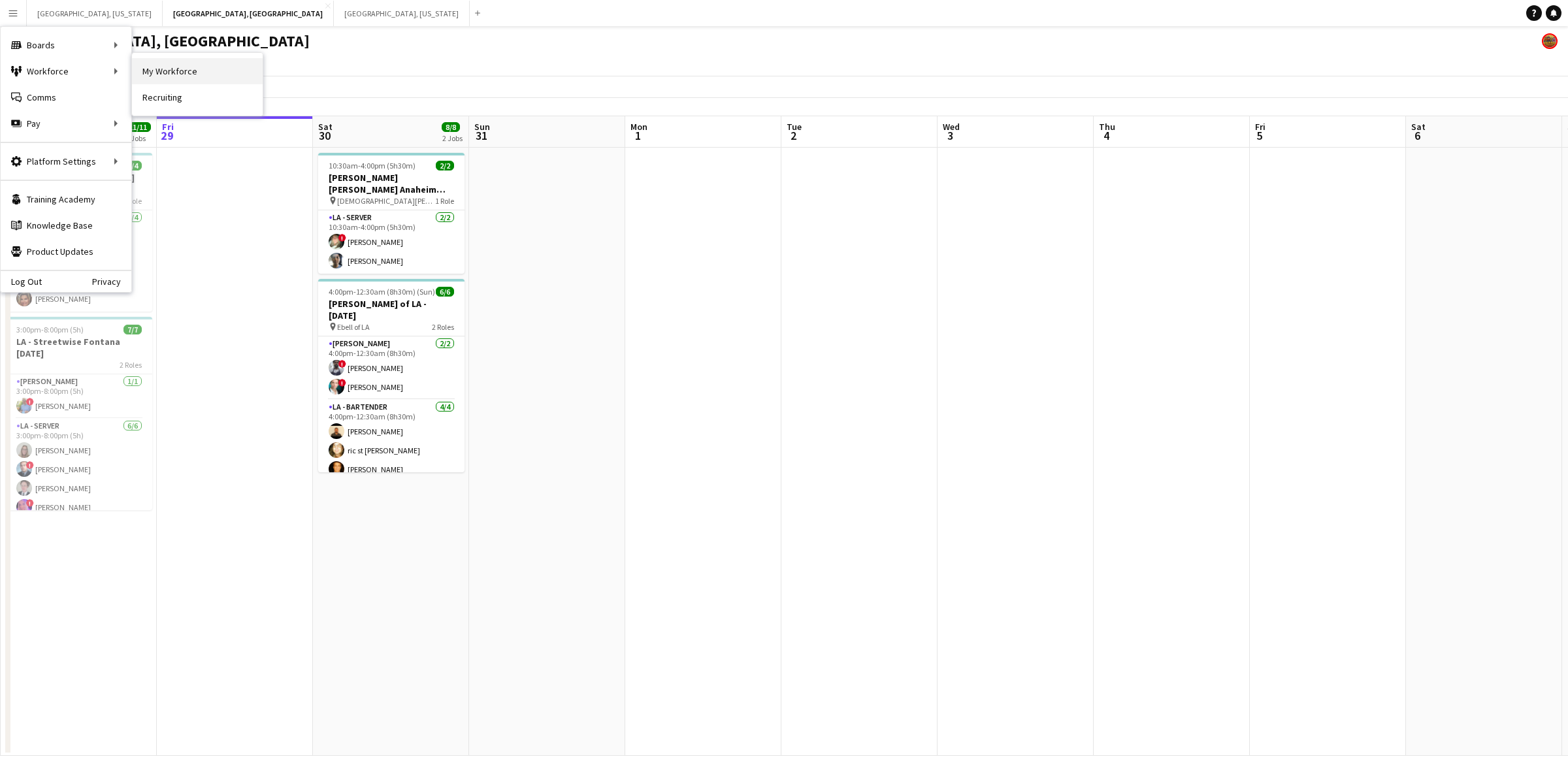
click at [228, 66] on link "My Workforce" at bounding box center [197, 71] width 131 height 26
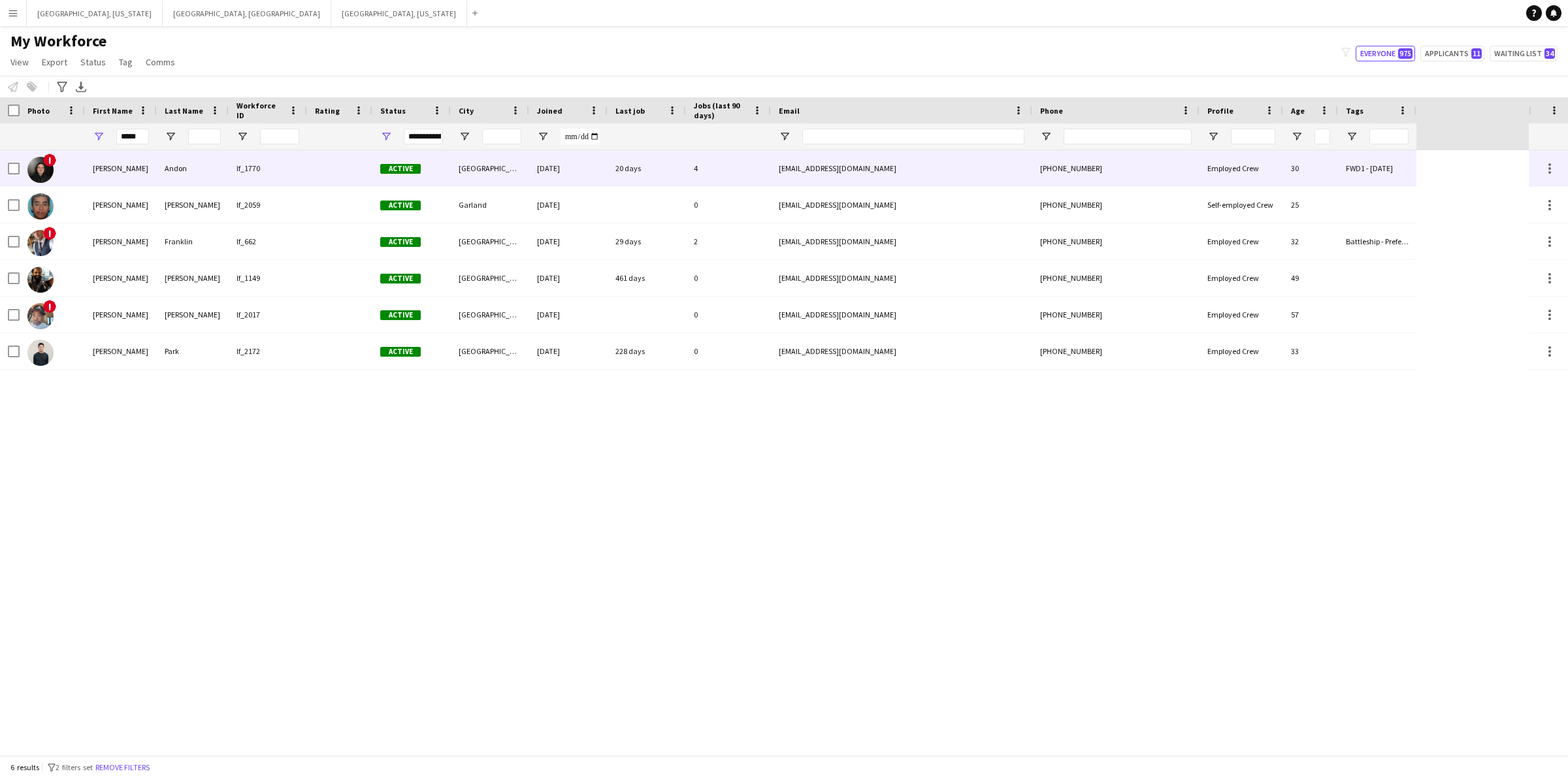
click at [614, 171] on div "20 days" at bounding box center [646, 168] width 78 height 36
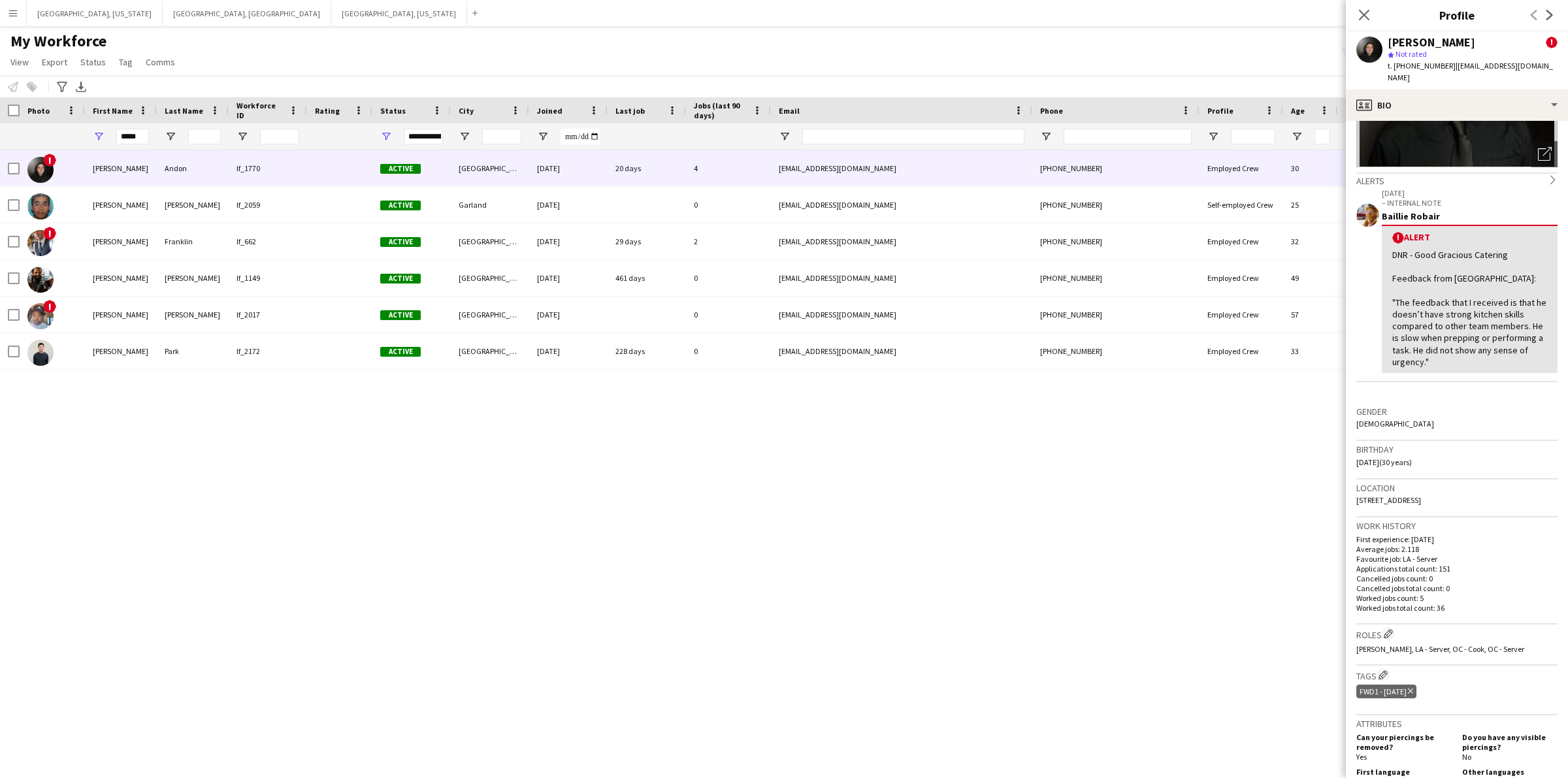
scroll to position [538, 0]
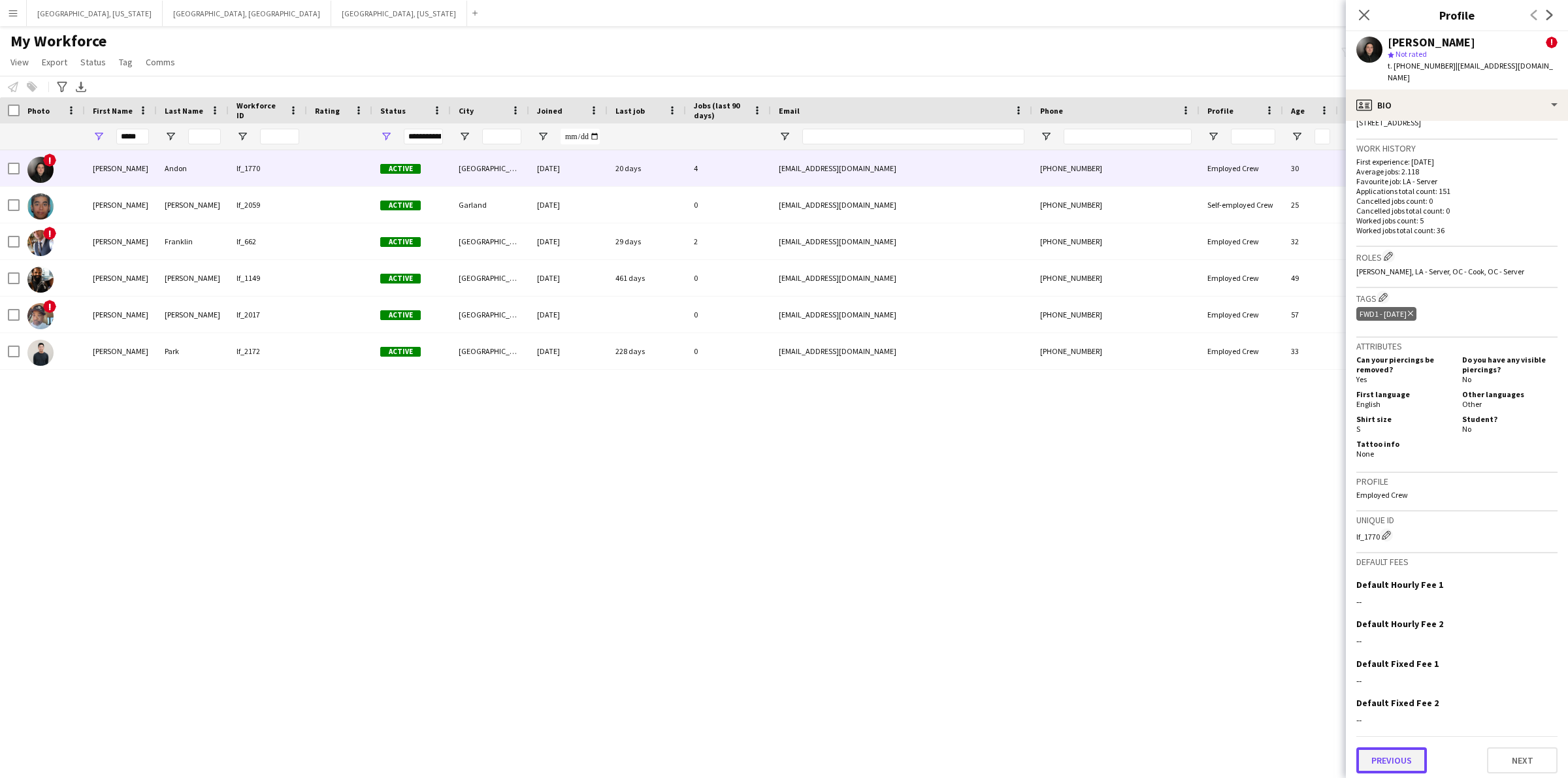
click at [1384, 751] on button "Previous" at bounding box center [1391, 760] width 71 height 26
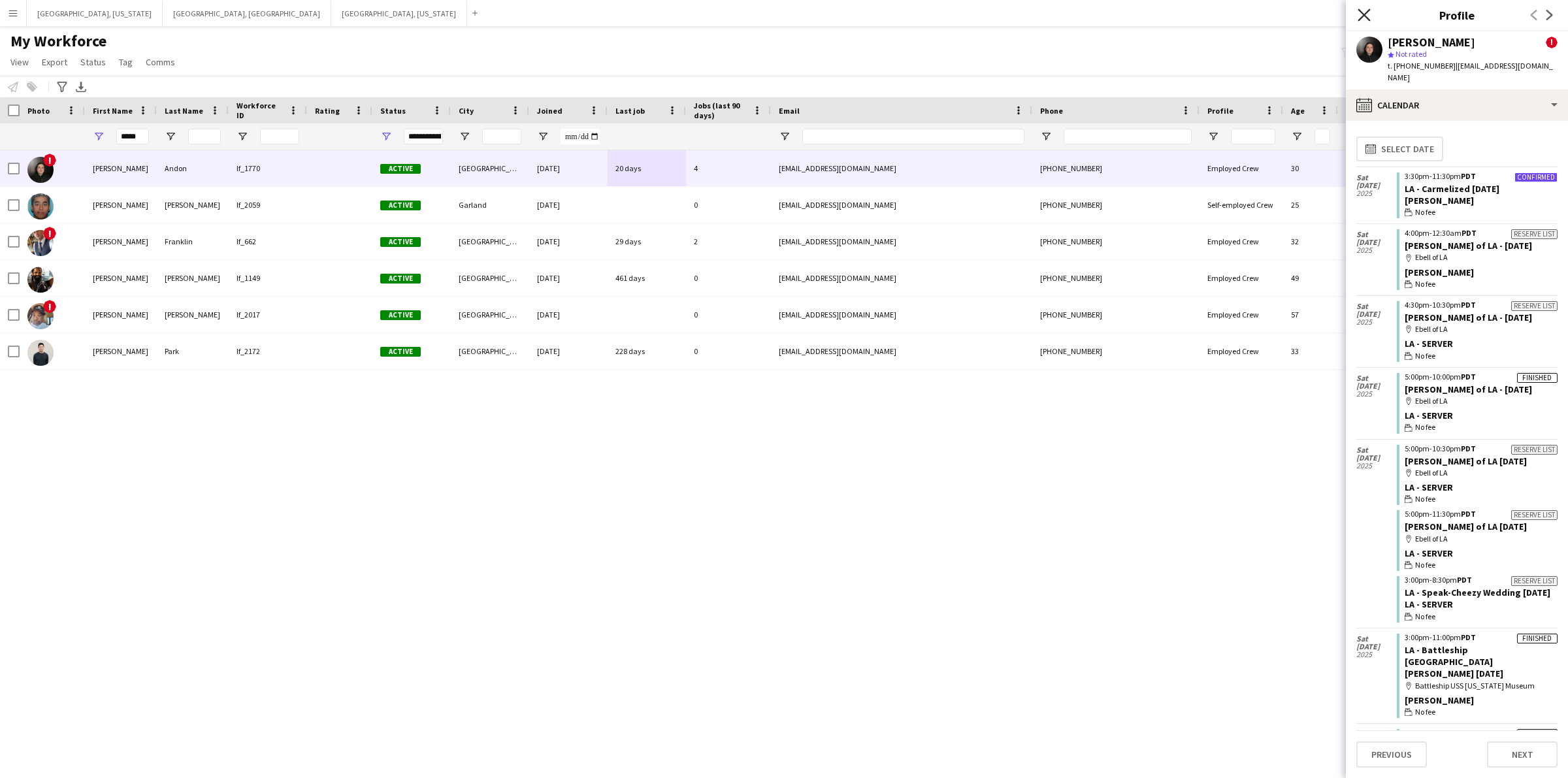
click at [1363, 9] on icon "Close pop-in" at bounding box center [1364, 15] width 12 height 12
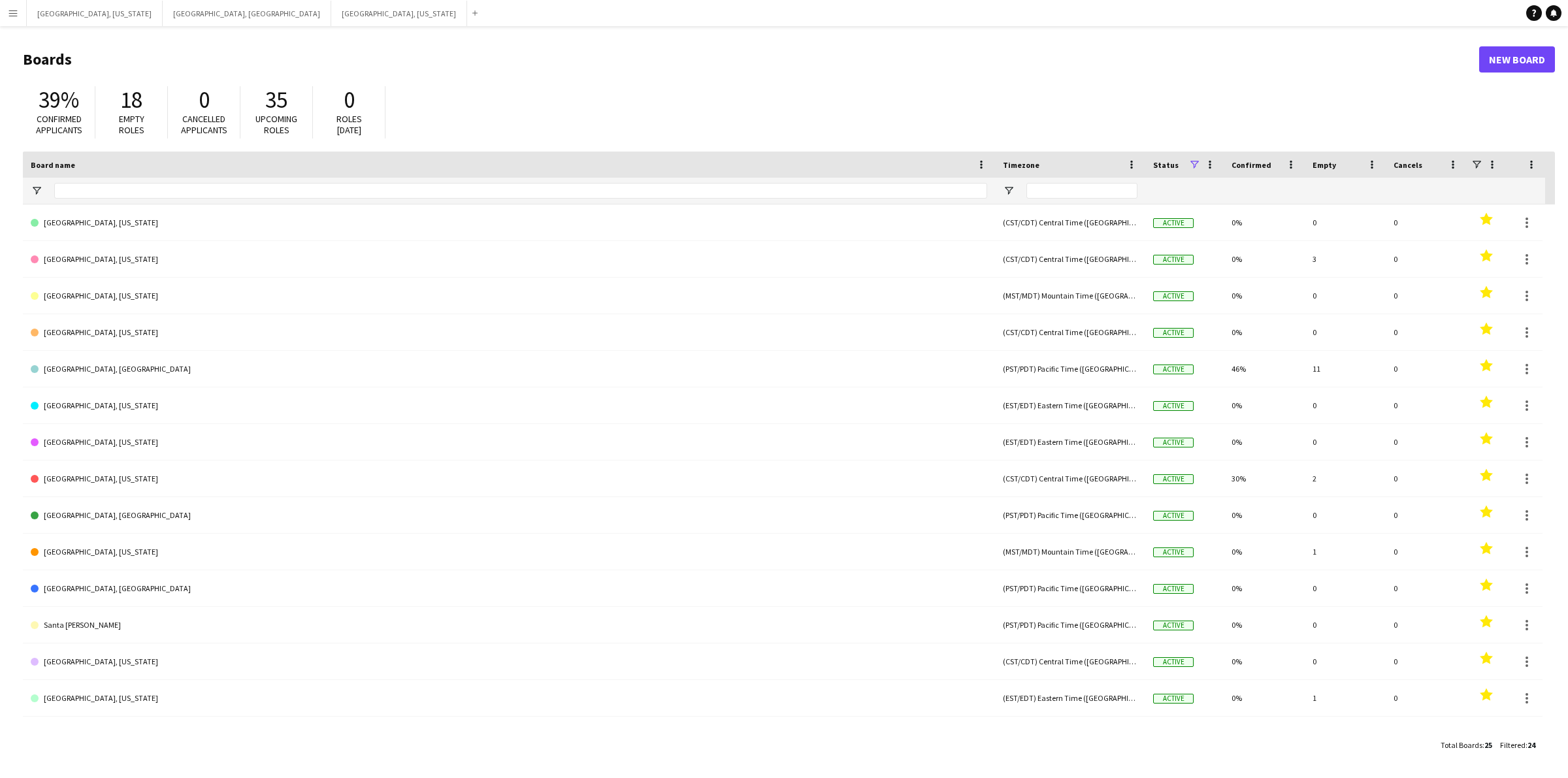
click at [1, 9] on button "Menu" at bounding box center [13, 13] width 26 height 26
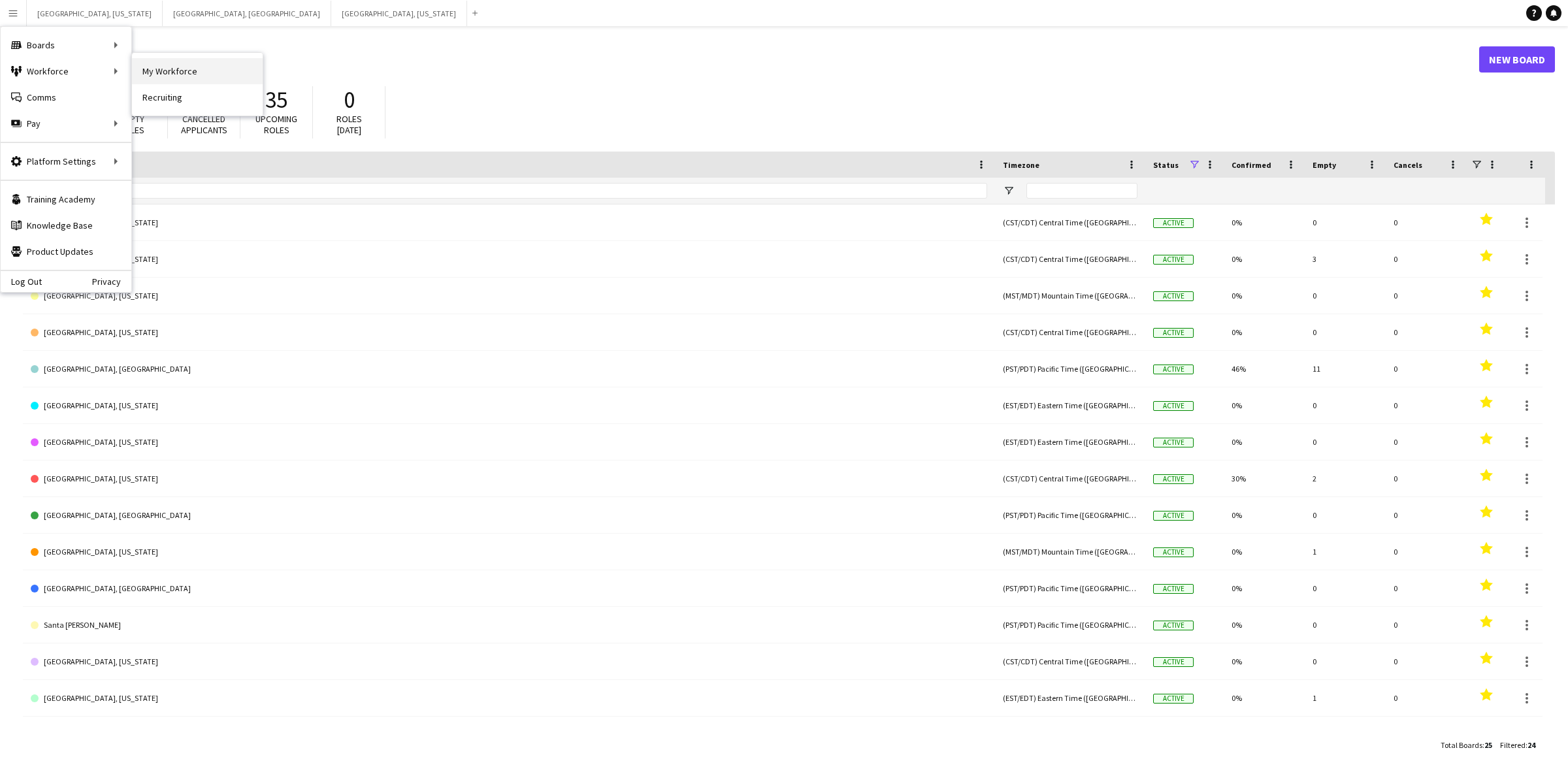
click at [154, 69] on link "My Workforce" at bounding box center [197, 71] width 131 height 26
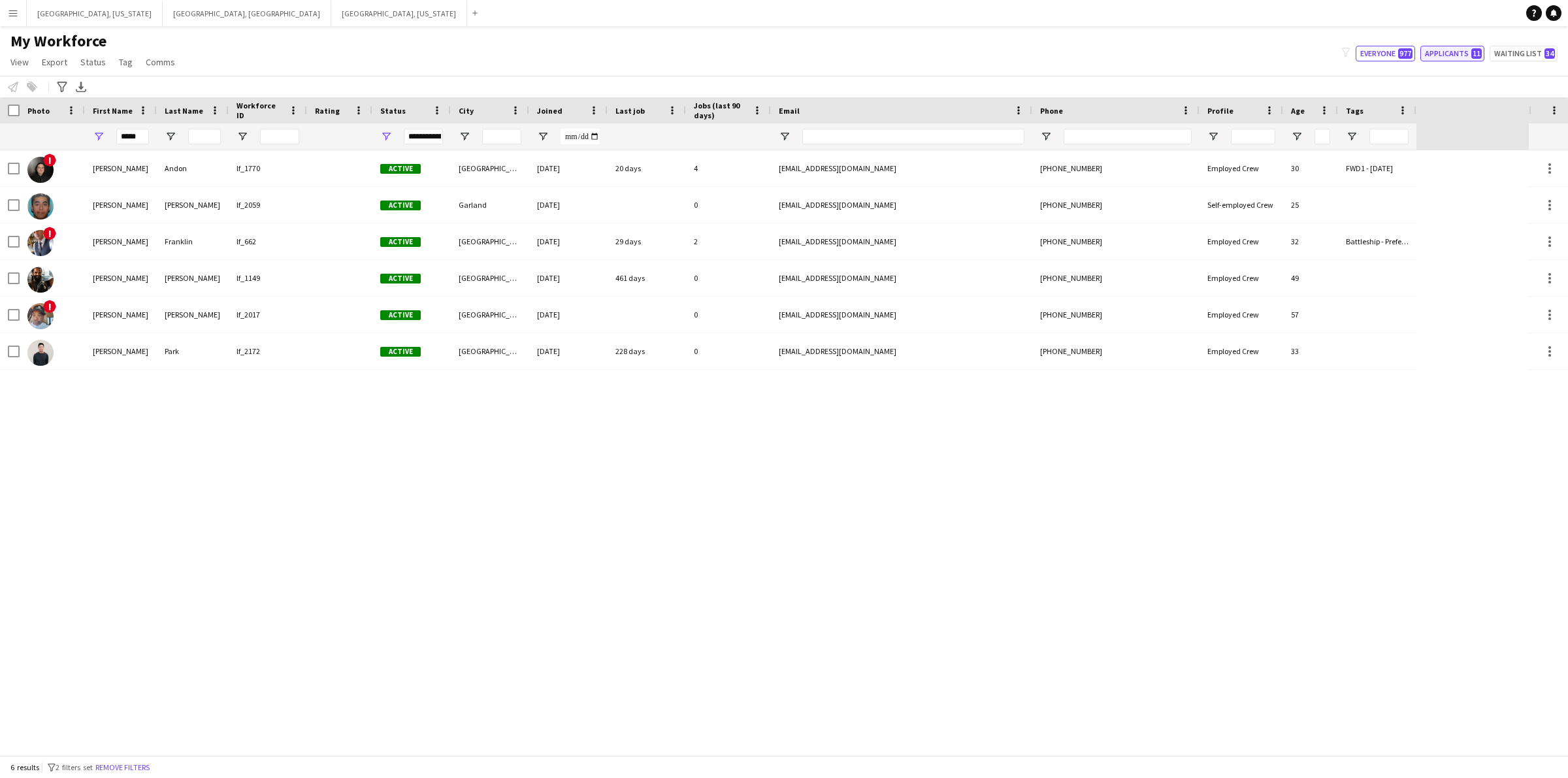
click at [1441, 50] on button "Applicants 11" at bounding box center [1452, 53] width 64 height 16
type input "**********"
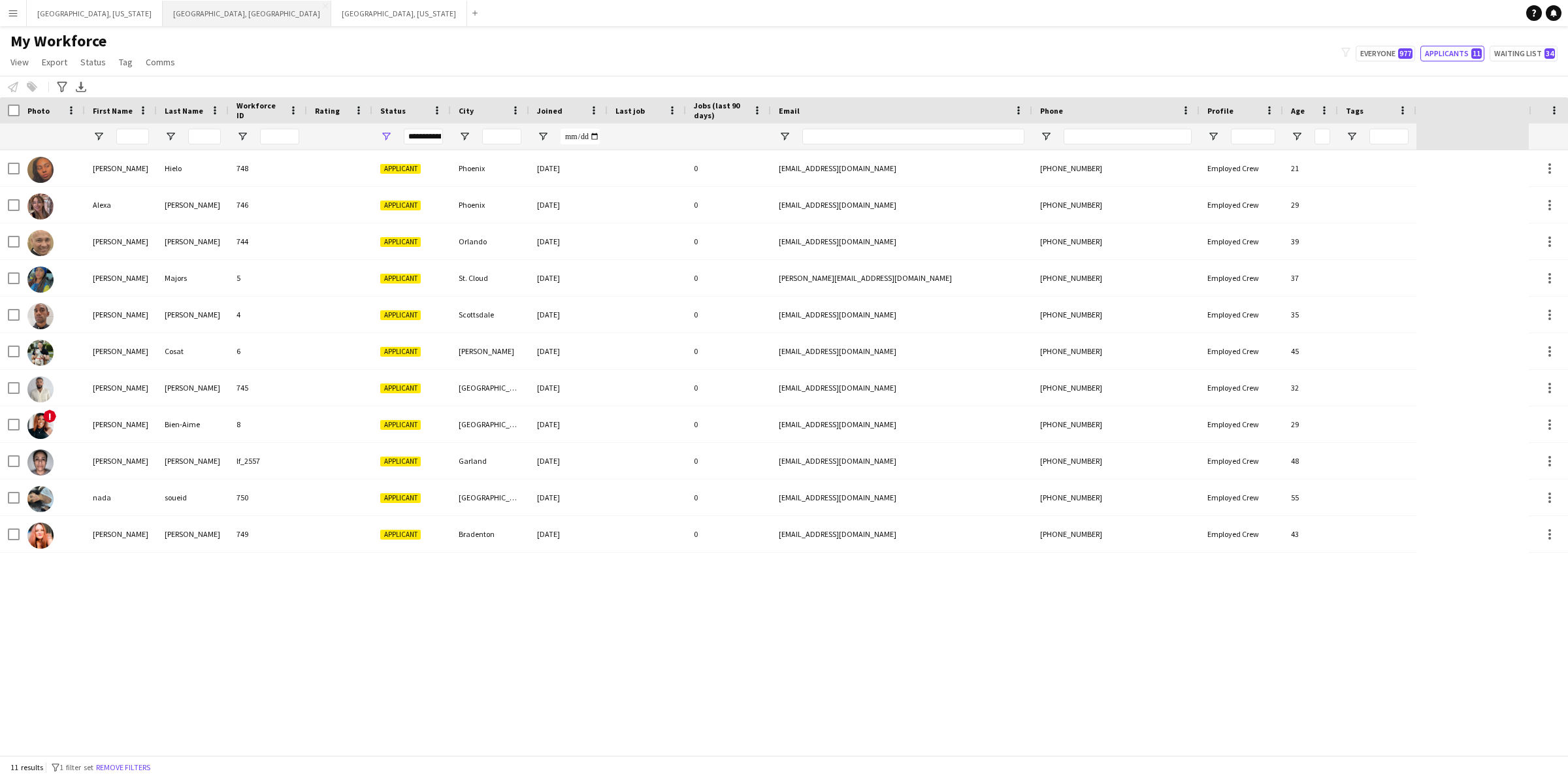
click at [163, 16] on button "Los Angeles, CA Close" at bounding box center [247, 14] width 169 height 26
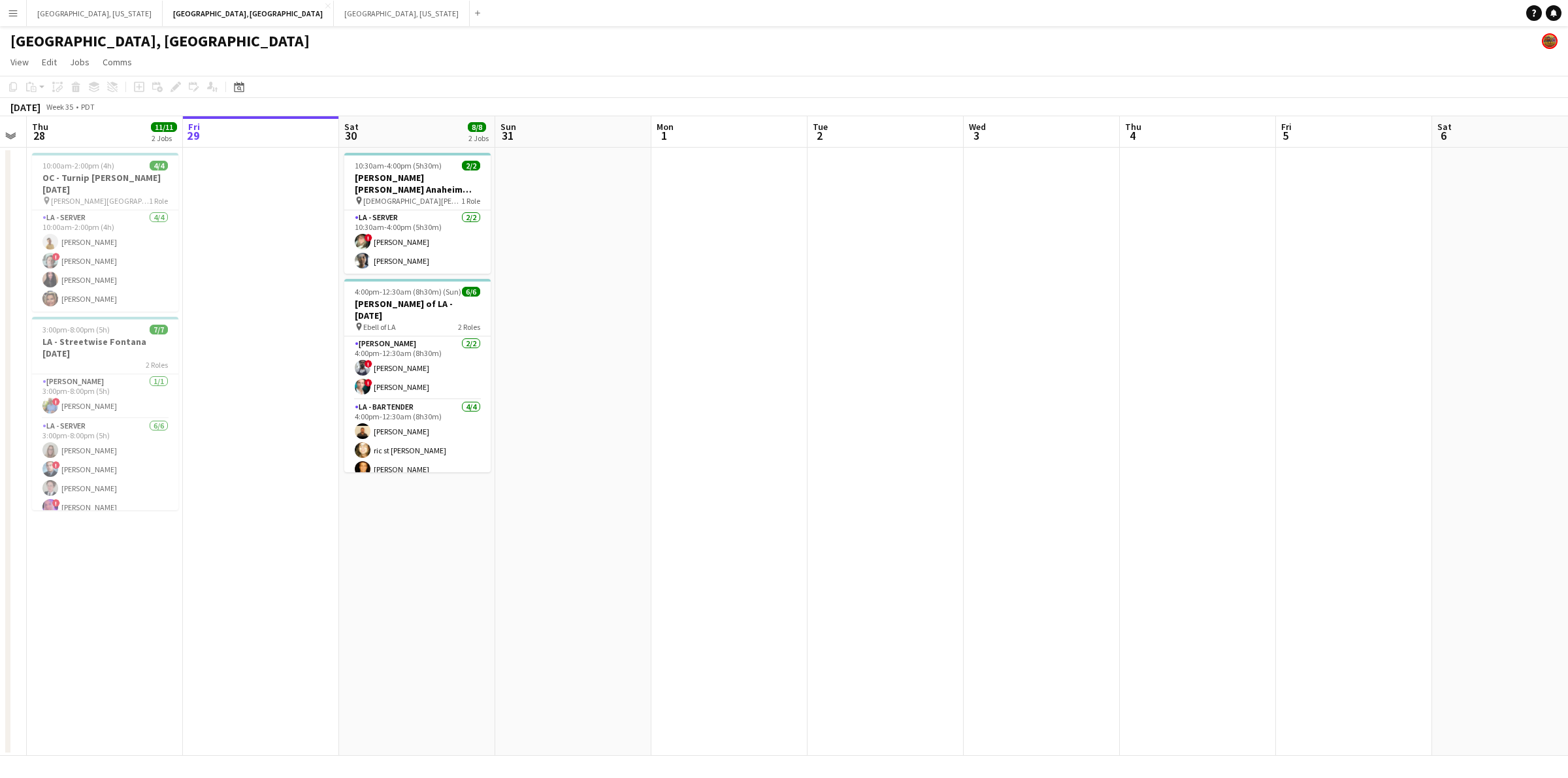
scroll to position [0, 361]
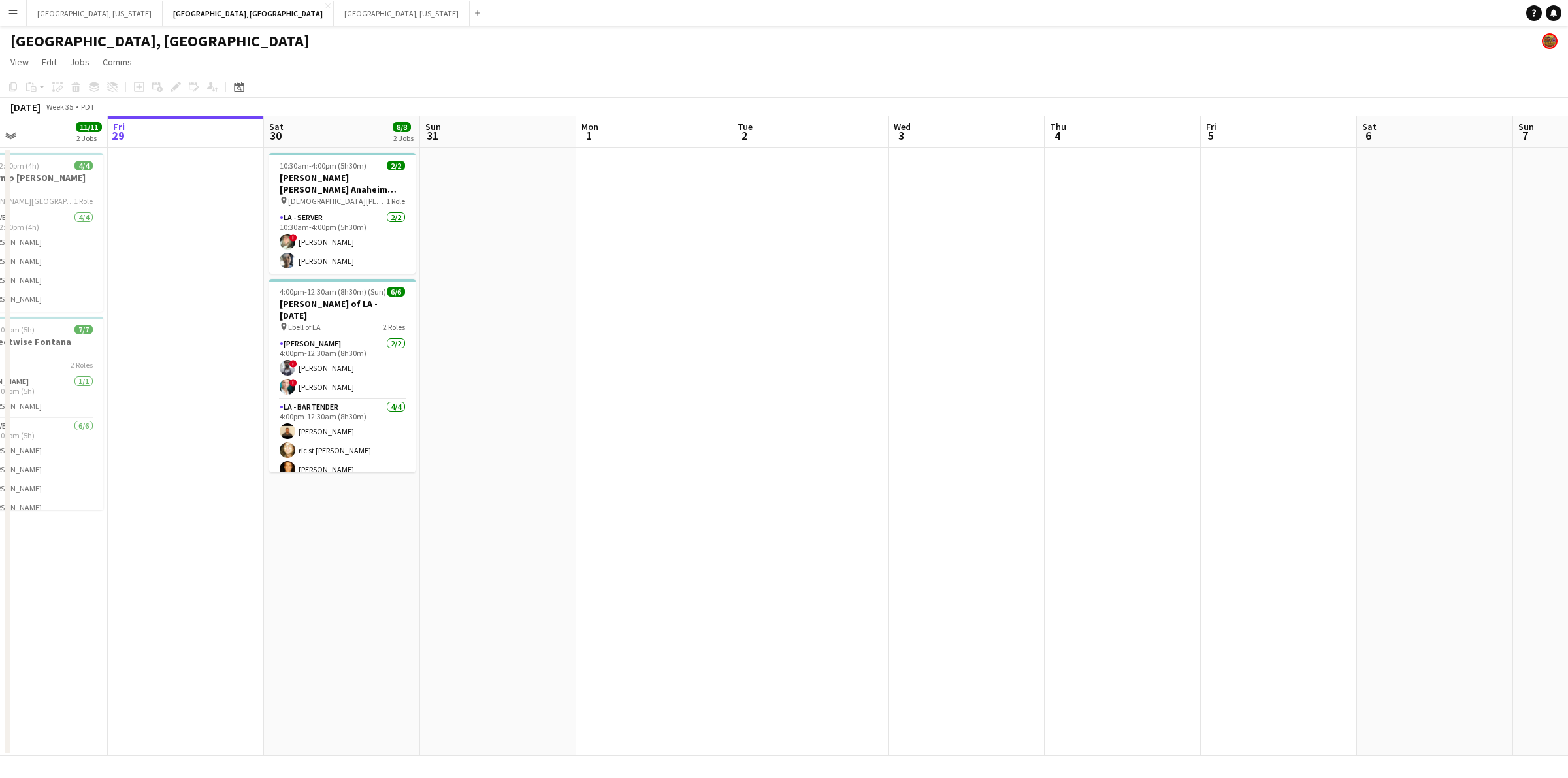
drag, startPoint x: 553, startPoint y: 314, endPoint x: 814, endPoint y: 307, distance: 261.1
click at [817, 306] on app-calendar-viewport "Tue 26 Wed 27 Thu 28 11/11 2 Jobs Fri 29 Sat 30 8/8 2 Jobs Sun 31 Mon 1 Tue 2 W…" at bounding box center [784, 436] width 1568 height 639
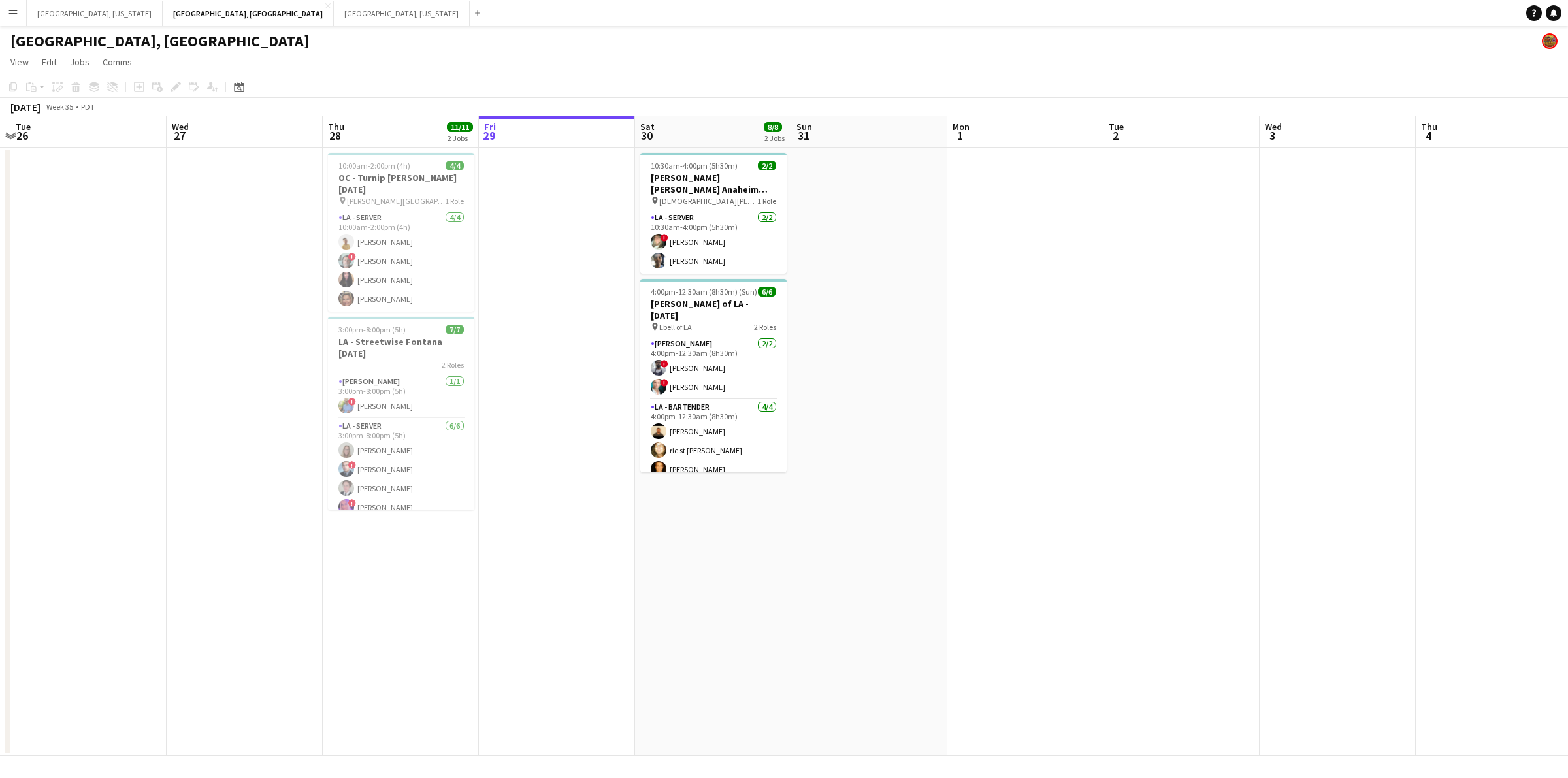
scroll to position [0, 415]
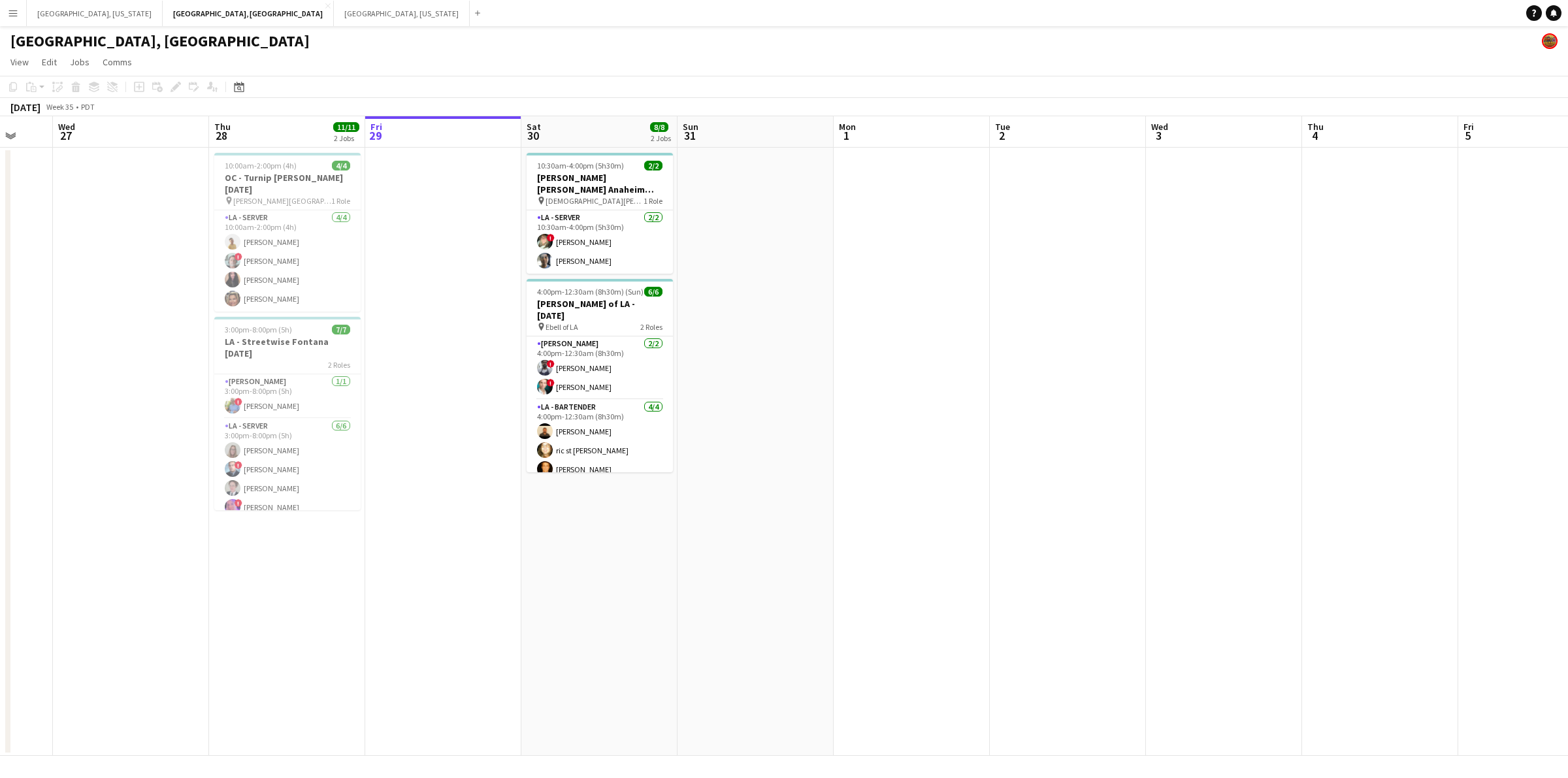
drag, startPoint x: 518, startPoint y: 321, endPoint x: 619, endPoint y: 312, distance: 101.4
click at [619, 312] on app-calendar-viewport "Sun 24 Mon 25 Tue 26 Wed 27 Thu 28 11/11 2 Jobs Fri 29 Sat 30 8/8 2 Jobs Sun 31…" at bounding box center [784, 436] width 1568 height 639
